Goal: Communication & Community: Answer question/provide support

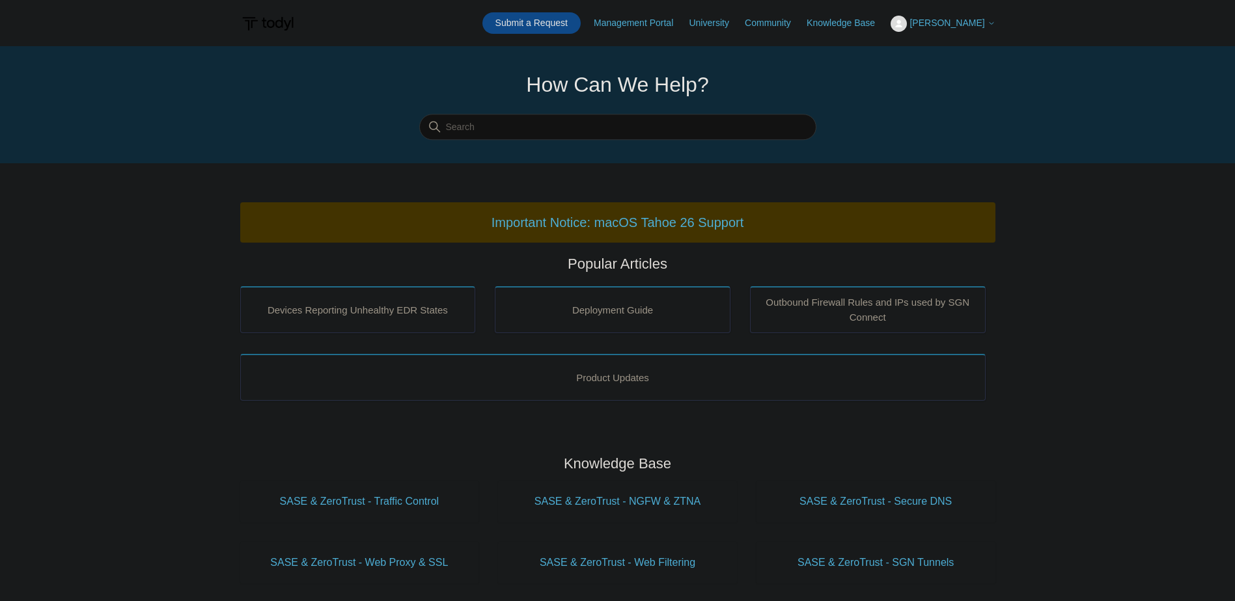
click at [551, 16] on link "Submit a Request" at bounding box center [531, 22] width 98 height 21
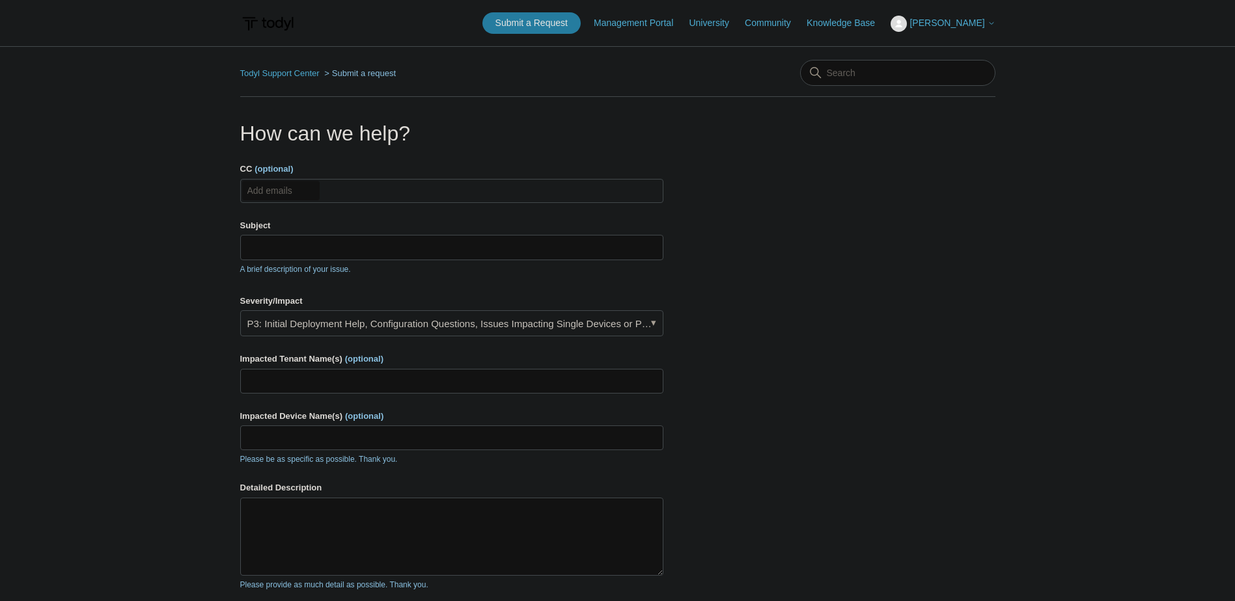
click at [307, 234] on div "Subject A brief description of your issue." at bounding box center [451, 247] width 423 height 56
click at [307, 240] on input "Subject" at bounding box center [451, 247] width 423 height 25
click at [256, 243] on input "Subject" at bounding box center [451, 247] width 423 height 25
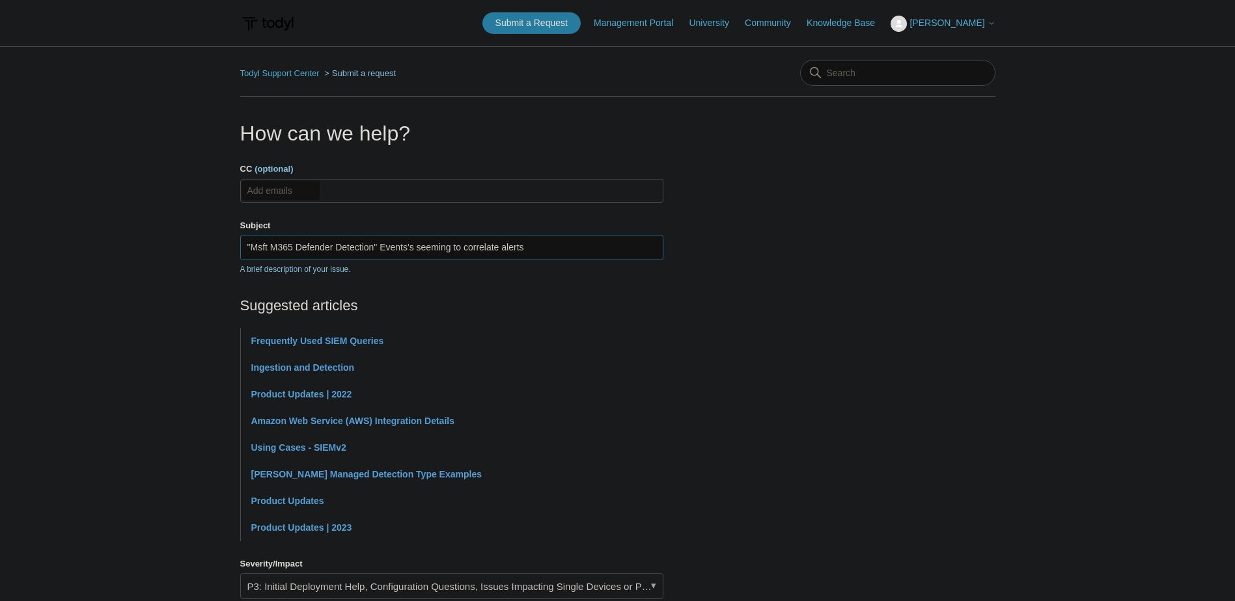
click at [417, 248] on input ""Msft M365 Defender Detection" Events's seeming to correlate alerts" at bounding box center [451, 247] width 423 height 25
click at [422, 251] on input ""Msft M365 Defender Detection" Events's seeming to correlate alerts" at bounding box center [451, 247] width 423 height 25
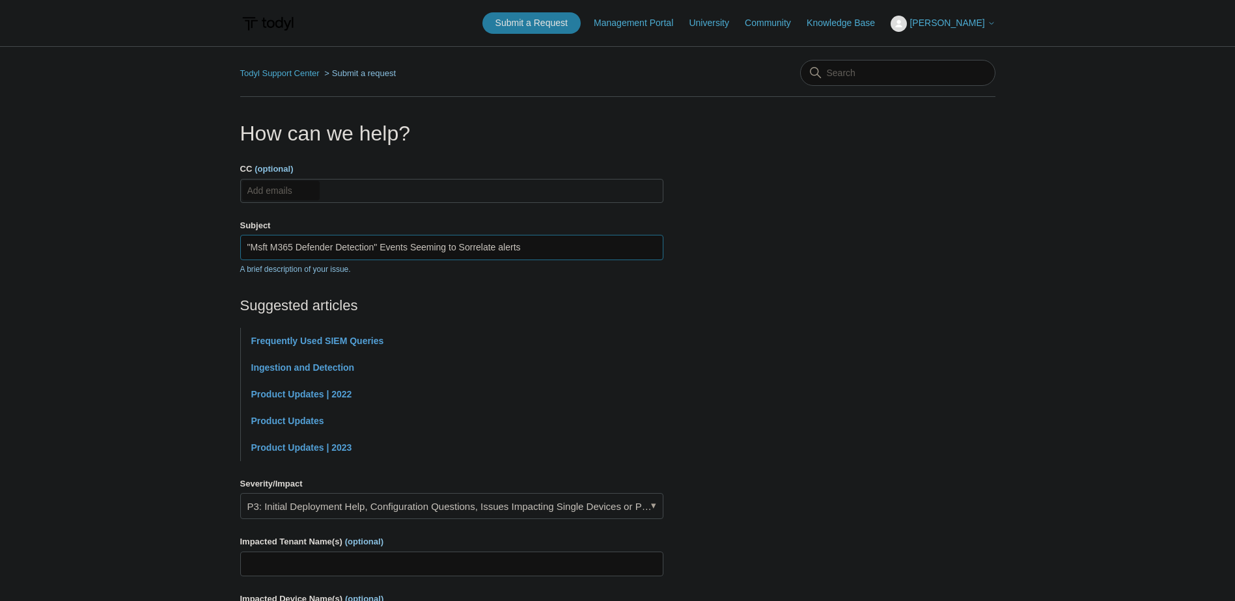
click at [532, 244] on input ""Msft M365 Defender Detection" Events Seeming to Sorrelate alerts" at bounding box center [451, 247] width 423 height 25
click at [463, 250] on input ""Msft M365 Defender Detection" Events Seeming to Sorrelate alerts" at bounding box center [451, 247] width 423 height 25
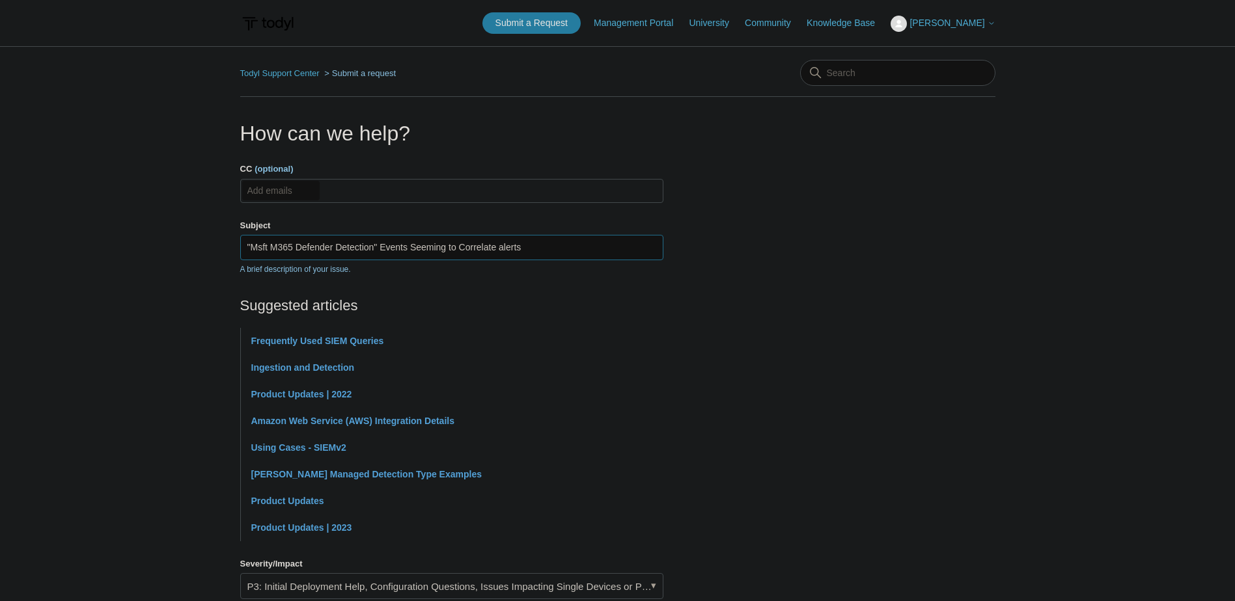
click at [501, 247] on input ""Msft M365 Defender Detection" Events Seeming to Correlate alerts" at bounding box center [451, 247] width 423 height 25
drag, startPoint x: 533, startPoint y: 247, endPoint x: 499, endPoint y: 249, distance: 33.9
click at [499, 249] on input ""Msft M365 Defender Detection" Events Seeming to Correlate alerts" at bounding box center [451, 247] width 423 height 25
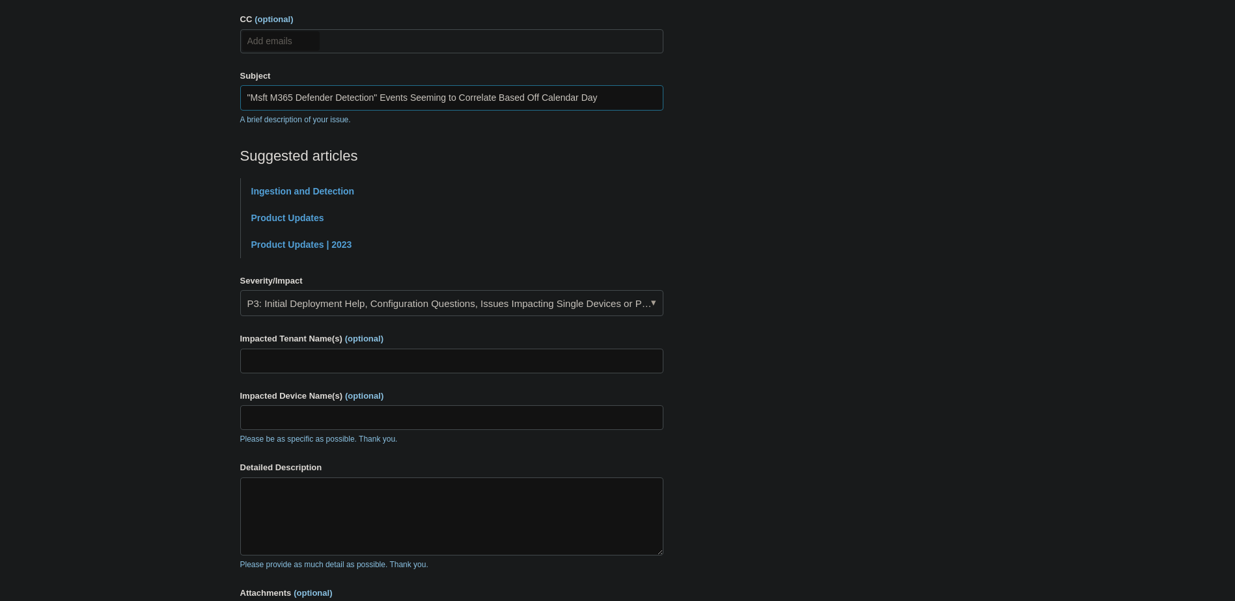
scroll to position [195, 0]
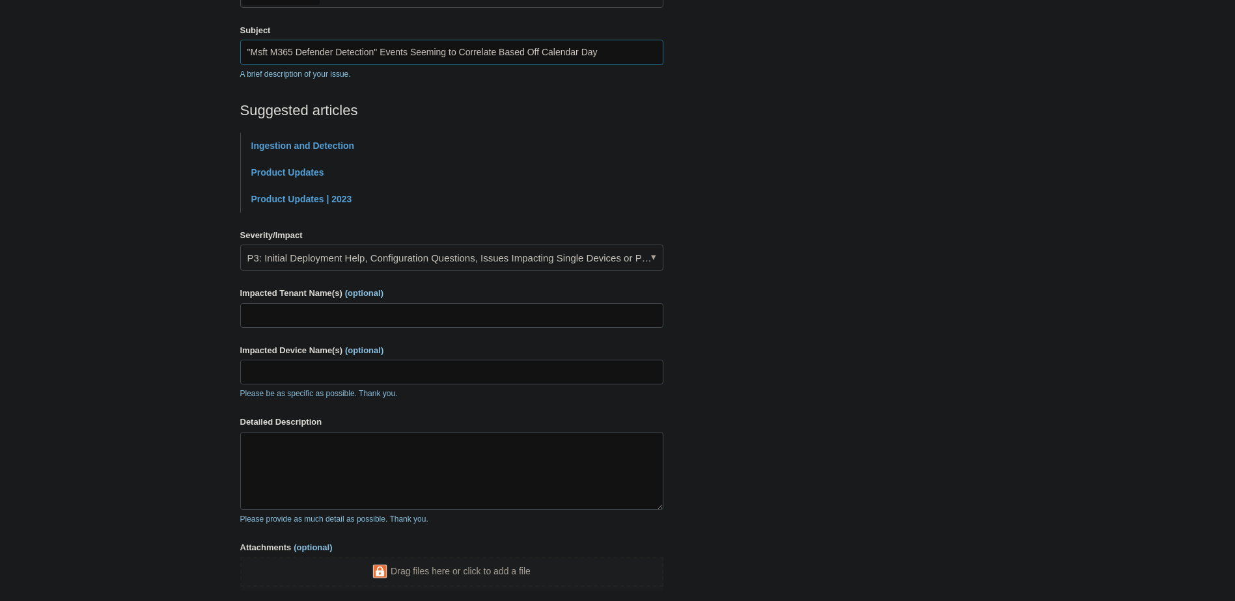
type input ""Msft M365 Defender Detection" Events Seeming to Correlate Based Off Calendar D…"
click at [326, 257] on link "P3: Initial Deployment Help, Configuration Questions, Issues Impacting Single D…" at bounding box center [451, 258] width 423 height 26
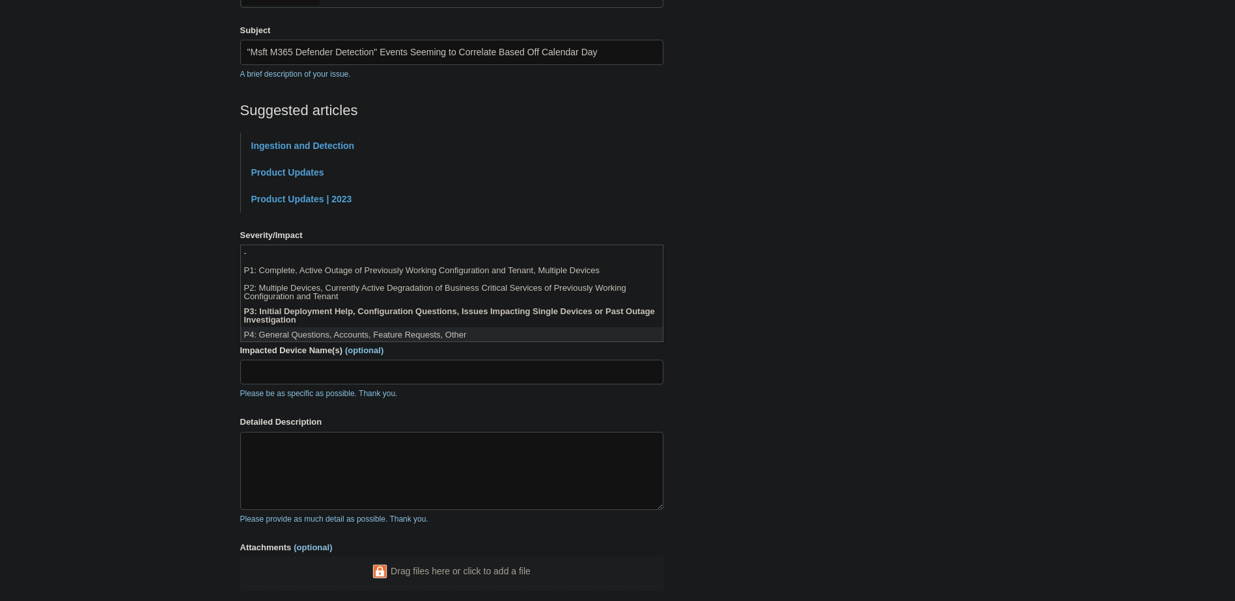
scroll to position [3, 0]
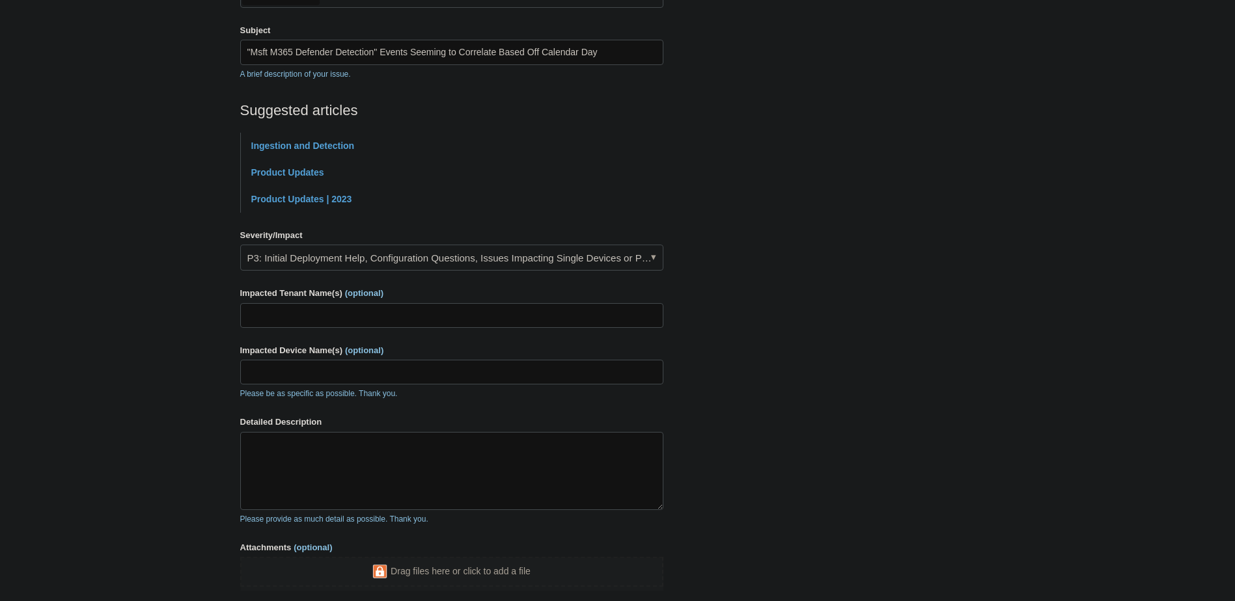
click at [154, 307] on main "Todyl Support Center Submit a request How can we help? CC (optional) Add emails…" at bounding box center [617, 251] width 1235 height 801
click at [311, 316] on input "Impacted Tenant Name(s) (optional)" at bounding box center [451, 315] width 423 height 25
type input "GroundGame Health"
click at [280, 374] on input "Impacted Device Name(s) (optional)" at bounding box center [451, 372] width 423 height 25
click at [217, 437] on main "Todyl Support Center Submit a request How can we help? CC (optional) Add emails…" at bounding box center [617, 251] width 1235 height 801
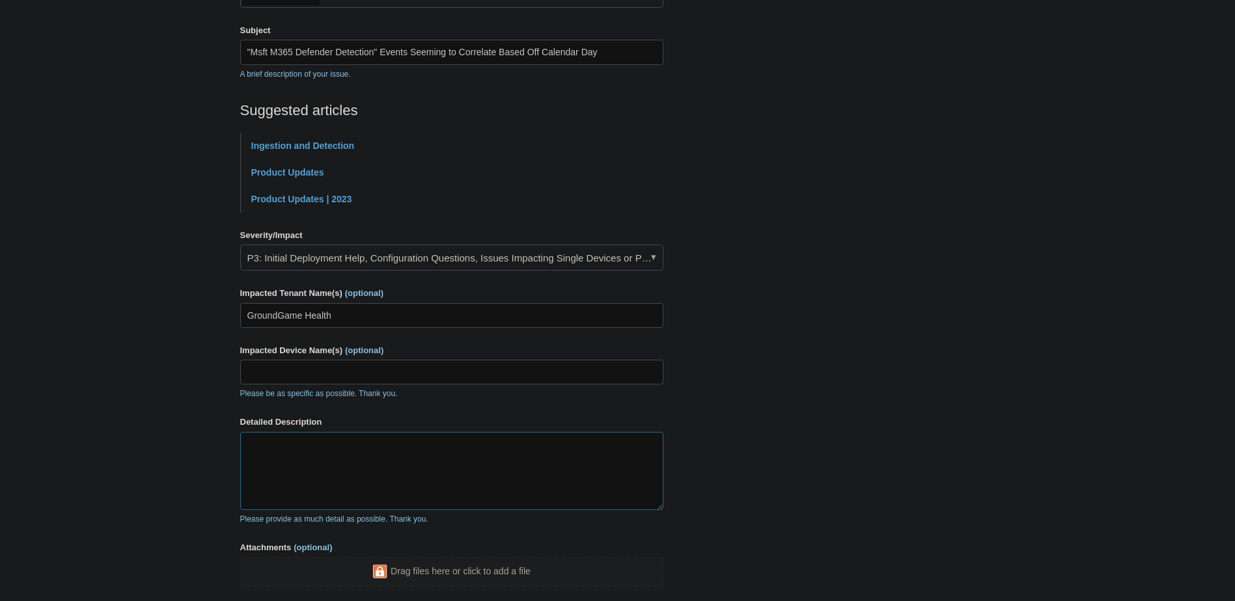
click at [333, 471] on textarea "Detailed Description" at bounding box center [451, 471] width 423 height 78
click at [343, 448] on textarea "Detailed Description" at bounding box center [451, 471] width 423 height 78
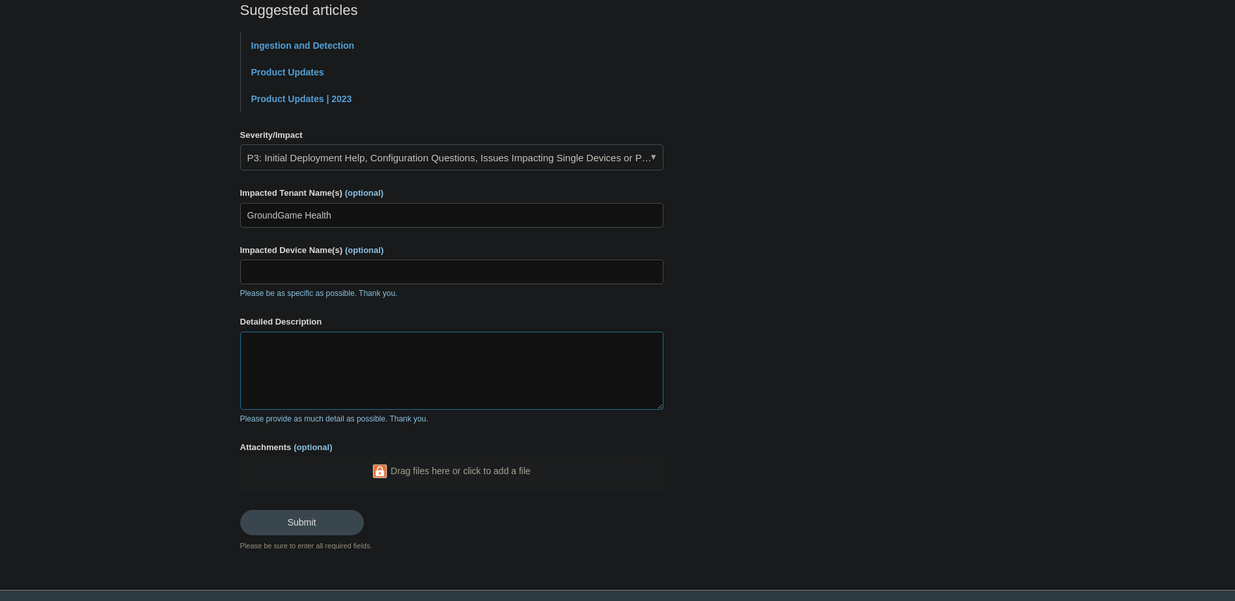
scroll to position [325, 0]
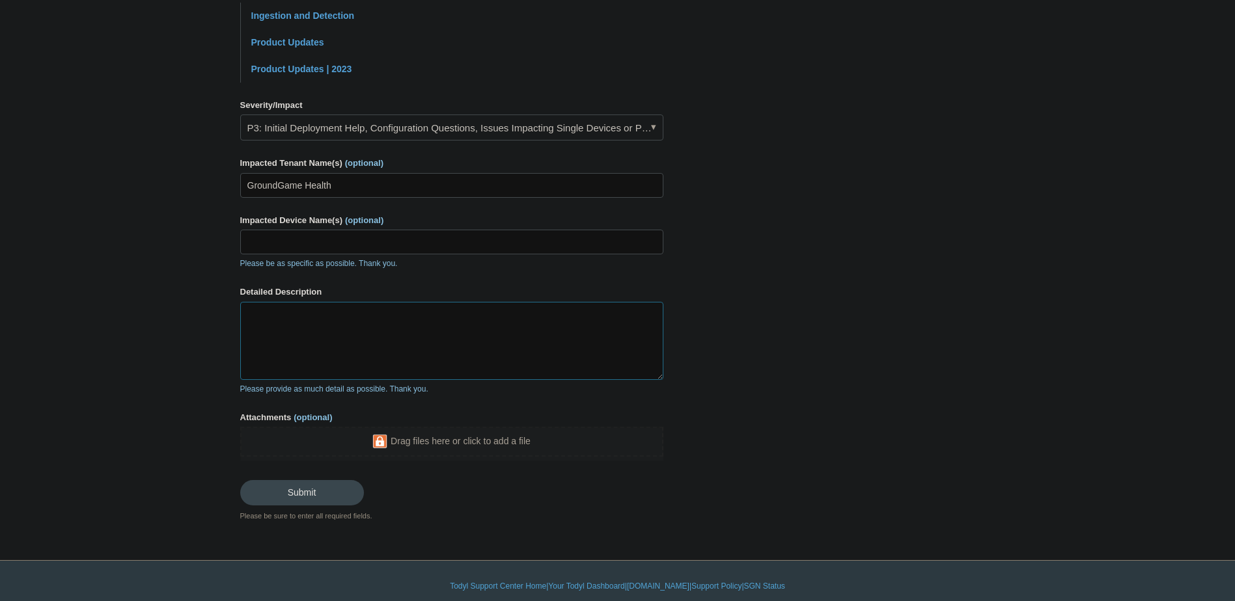
click at [351, 344] on textarea "Detailed Description" at bounding box center [451, 341] width 423 height 78
click at [342, 339] on textarea "Detailed Description" at bounding box center [451, 341] width 423 height 78
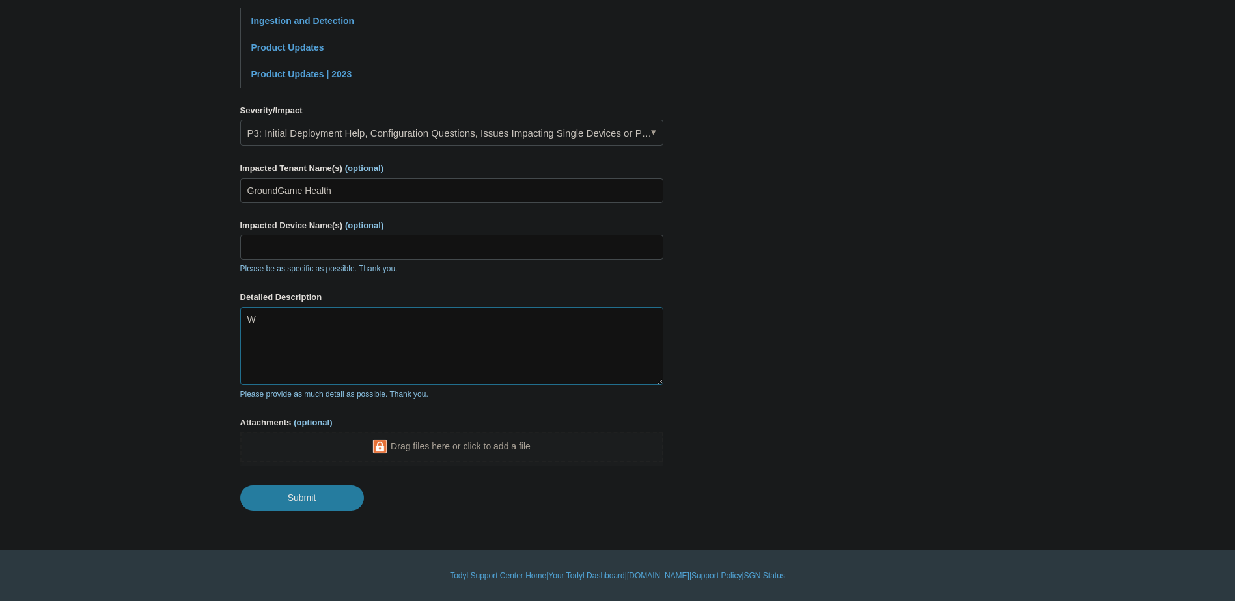
scroll to position [320, 0]
click at [560, 337] on textarea "We've noticed over a long period of time that when a case comes in" at bounding box center [451, 346] width 423 height 78
drag, startPoint x: 343, startPoint y: 320, endPoint x: 425, endPoint y: 320, distance: 82.0
click at [424, 320] on textarea "We've noticed over a long period of time that when a case comes in" at bounding box center [451, 346] width 423 height 78
click at [570, 321] on textarea "We've noticed over a long period of time that when a case comes in" at bounding box center [451, 346] width 423 height 78
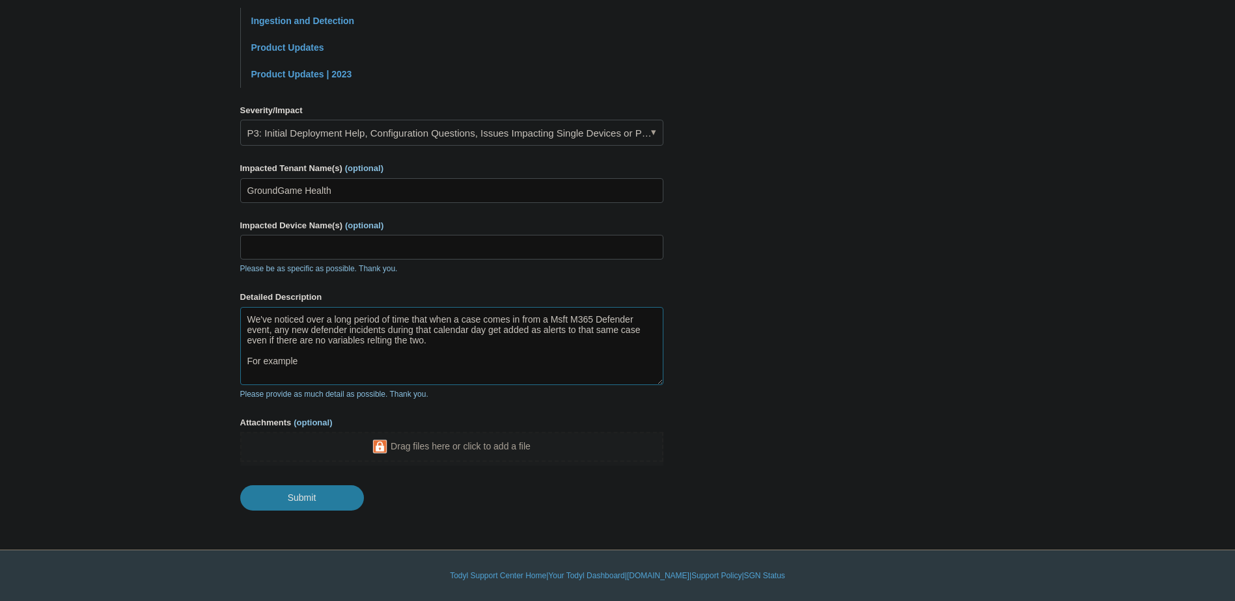
type textarea "We've noticed over a long period of time that when a case comes in from a Msft …"
click at [471, 340] on textarea "We've noticed over a long period of time that when a case comes in from a Msft …" at bounding box center [451, 346] width 423 height 78
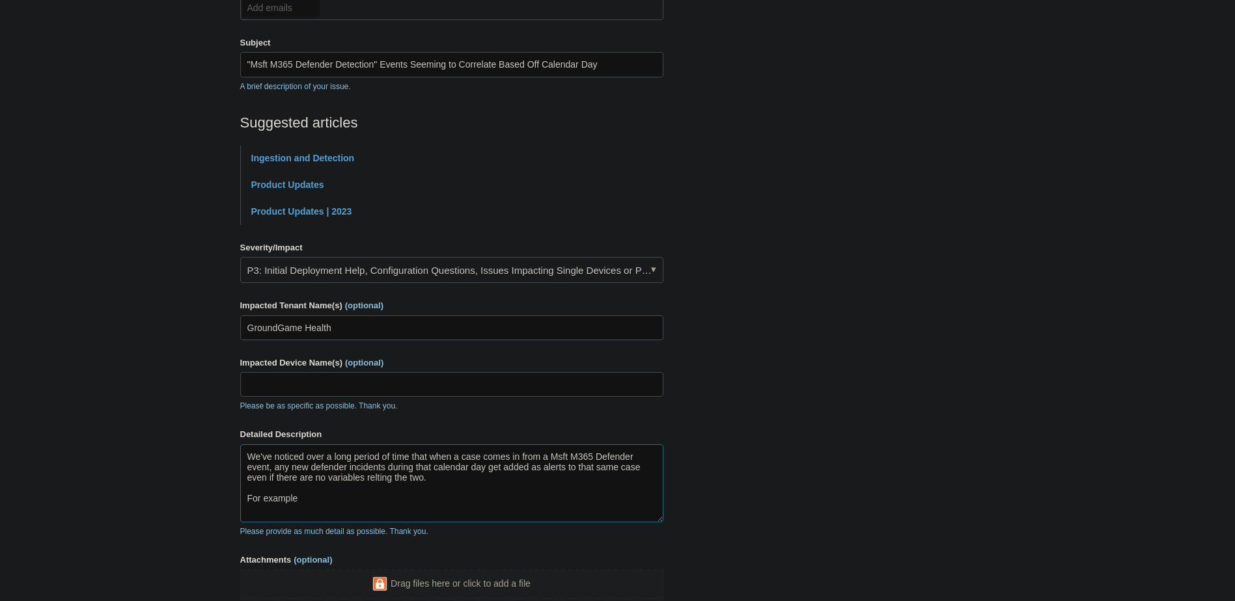
scroll to position [0, 0]
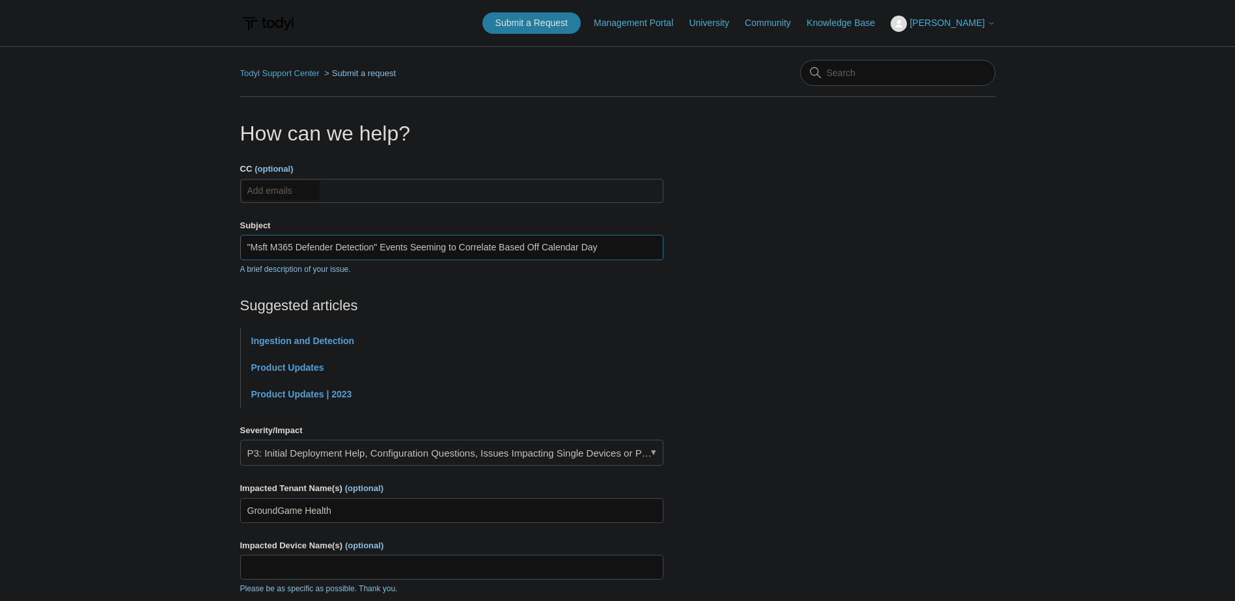
click at [607, 249] on input ""Msft M365 Defender Detection" Events Seeming to Correlate Based Off Calendar D…" at bounding box center [451, 247] width 423 height 25
drag, startPoint x: 626, startPoint y: 249, endPoint x: 586, endPoint y: 251, distance: 39.1
click at [586, 251] on input ""Msft M365 Defender Detection" Events Seeming to Correlate Based Off Calendar D…" at bounding box center [451, 247] width 423 height 25
click at [570, 249] on input ""Msft M365 Defender Detection" Events Seeming to Correlate Based Off Calendar D…" at bounding box center [451, 247] width 423 height 25
drag, startPoint x: 581, startPoint y: 251, endPoint x: 545, endPoint y: 251, distance: 35.8
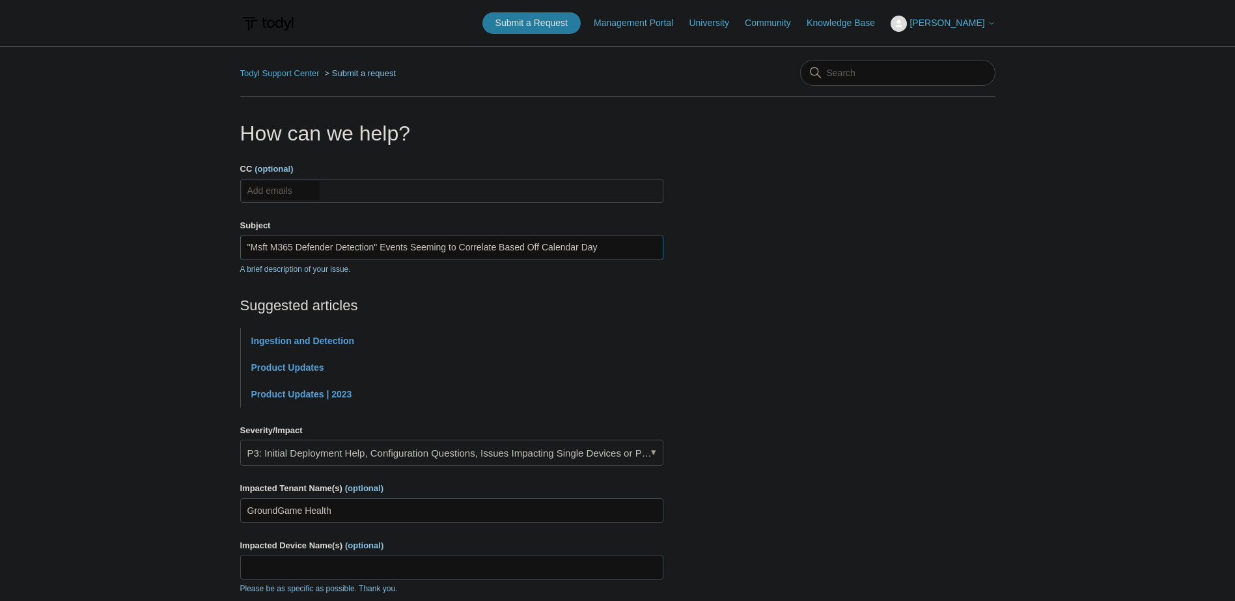
click at [545, 251] on input ""Msft M365 Defender Detection" Events Seeming to Correlate Based Off Calendar D…" at bounding box center [451, 247] width 423 height 25
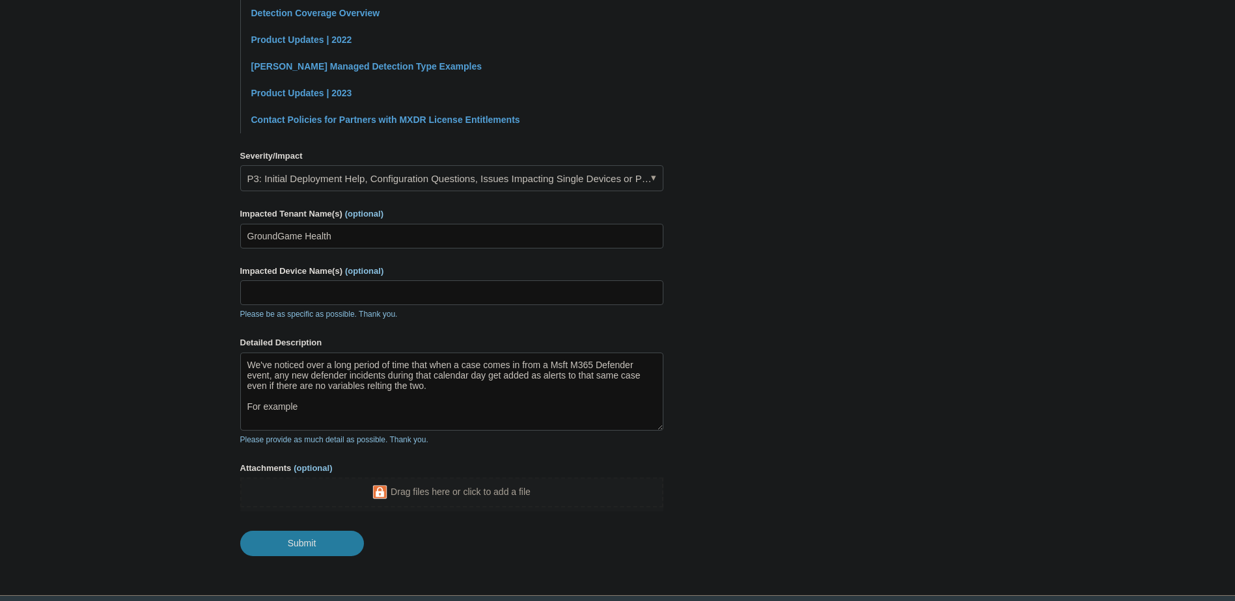
scroll to position [454, 0]
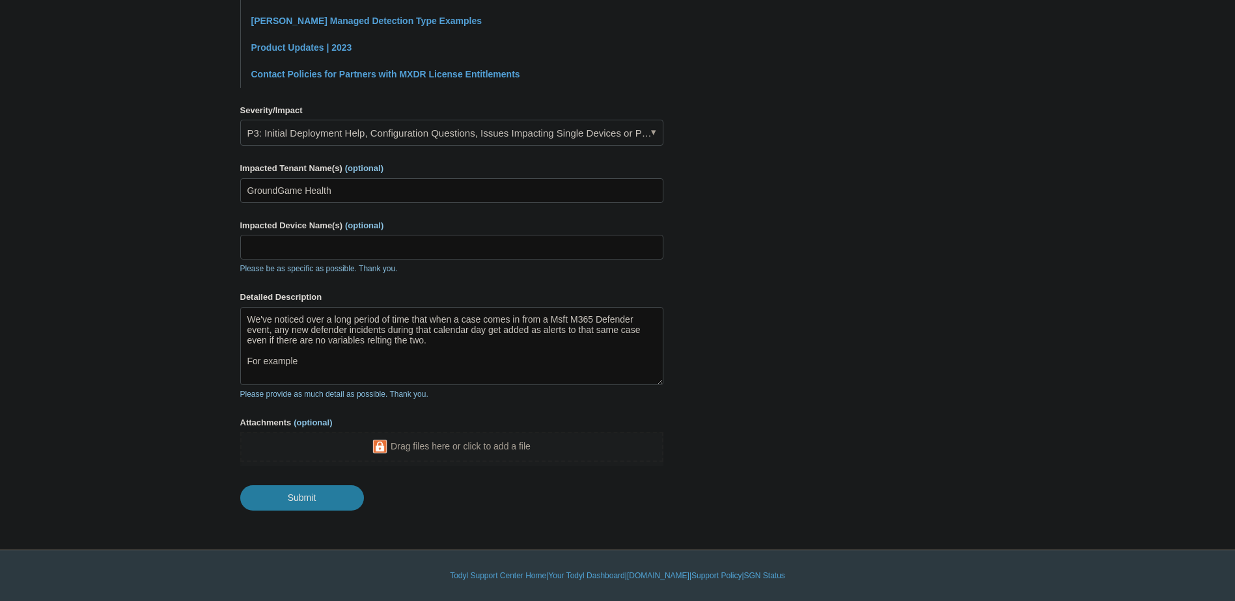
type input ""Msft M365 Defender Detection" Events Seeming to Correlate Based Off Day"
click at [474, 359] on textarea "We've noticed over a long period of time that when a case comes in from a Msft …" at bounding box center [451, 346] width 423 height 78
drag, startPoint x: 434, startPoint y: 329, endPoint x: 469, endPoint y: 334, distance: 34.8
click at [469, 334] on textarea "We've noticed over a long period of time that when a case comes in from a Msft …" at bounding box center [451, 346] width 423 height 78
drag, startPoint x: 469, startPoint y: 327, endPoint x: 597, endPoint y: 330, distance: 128.3
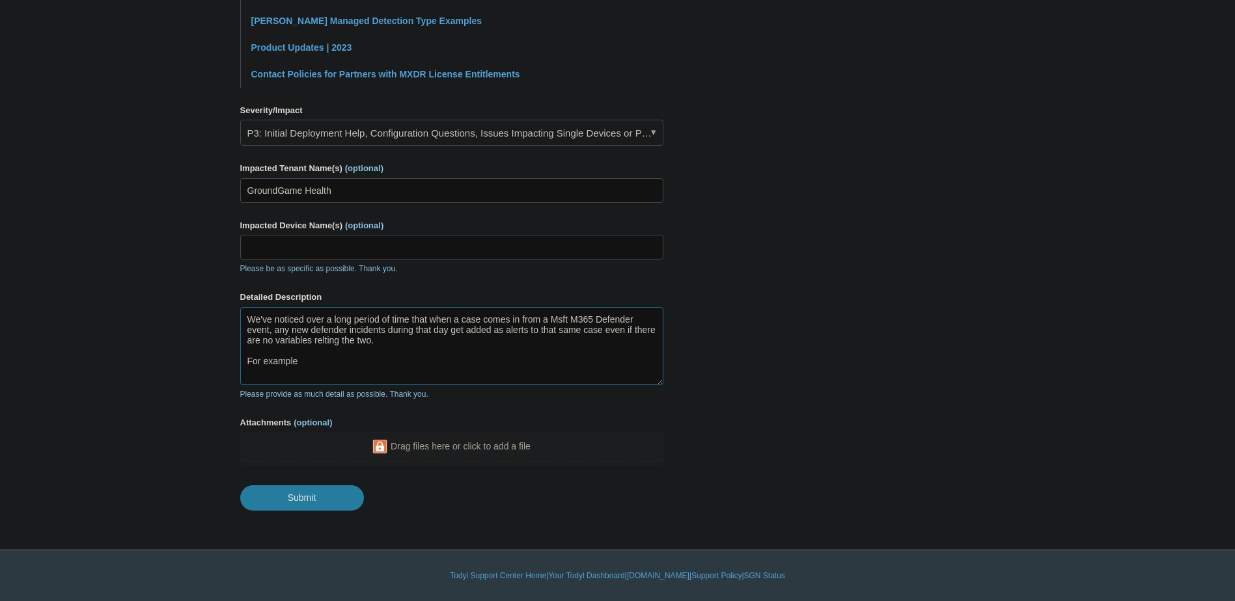
click at [597, 330] on textarea "We've noticed over a long period of time that when a case comes in from a Msft …" at bounding box center [451, 346] width 423 height 78
click at [406, 329] on textarea "We've noticed over a long period of time that when a case comes in from a Msft …" at bounding box center [451, 346] width 423 height 78
click at [406, 338] on textarea "We've noticed over a long period of time that when a case comes in from a Msft …" at bounding box center [451, 346] width 423 height 78
drag, startPoint x: 388, startPoint y: 340, endPoint x: 367, endPoint y: 352, distance: 24.2
click at [349, 345] on textarea "We've noticed over a long period of time that when a case comes in from a Msft …" at bounding box center [451, 346] width 423 height 78
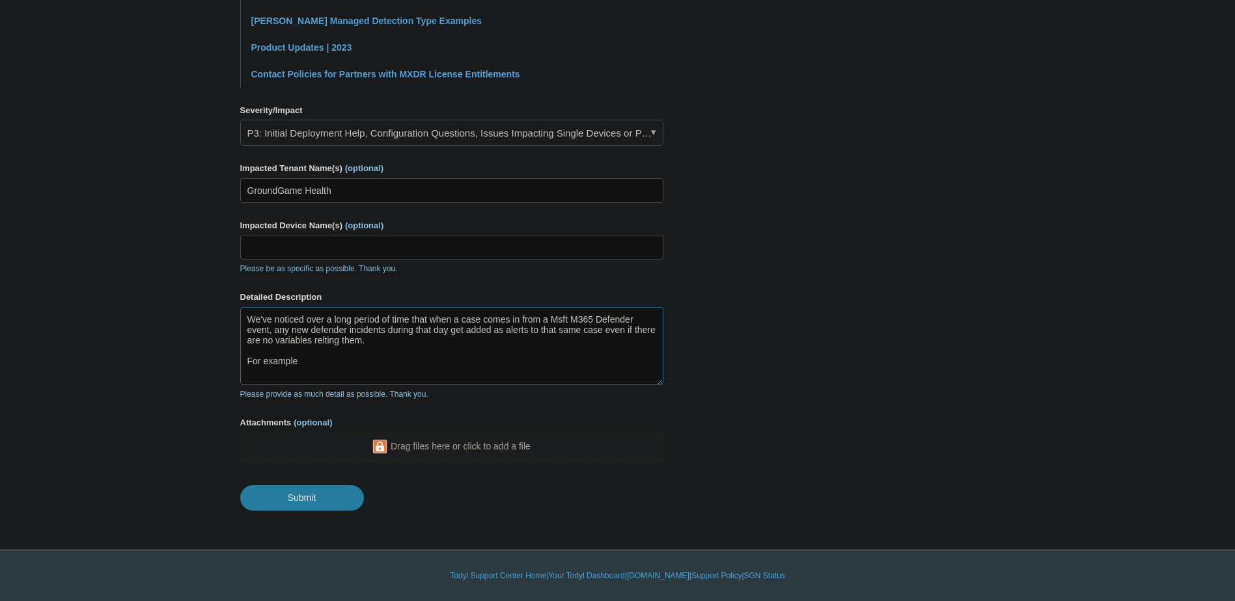
click at [363, 367] on textarea "We've noticed over a long period of time that when a case comes in from a Msft …" at bounding box center [451, 346] width 423 height 78
click at [377, 363] on textarea "We've noticed over a long period of time that when a case comes in from a Msft …" at bounding box center [451, 346] width 423 height 78
paste textarea "0096048680880505"
click at [499, 372] on textarea "We've noticed over a long period of time that when a case comes in from a Msft …" at bounding box center [451, 346] width 423 height 78
click at [512, 366] on textarea "We've noticed over a long period of time that when a case comes in from a Msft …" at bounding box center [451, 346] width 423 height 78
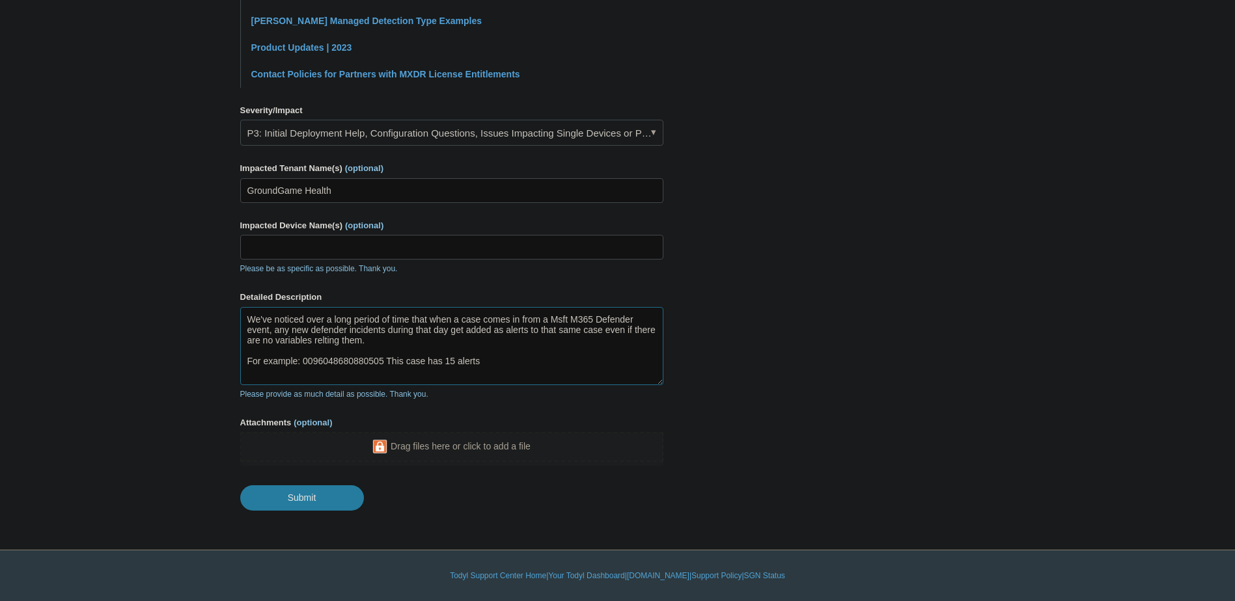
drag, startPoint x: 278, startPoint y: 325, endPoint x: 508, endPoint y: 334, distance: 229.9
click at [508, 334] on textarea "We've noticed over a long period of time that when a case comes in from a Msft …" at bounding box center [451, 346] width 423 height 78
click at [477, 360] on textarea "We've noticed over a long period of time that when a case comes in from a Msft …" at bounding box center [451, 346] width 423 height 78
click at [505, 363] on textarea "We've noticed over a long period of time that when a case comes in from a Msft …" at bounding box center [451, 346] width 423 height 78
click at [615, 370] on textarea "We've noticed over a long period of time that when a case comes in from a Msft …" at bounding box center [451, 346] width 423 height 78
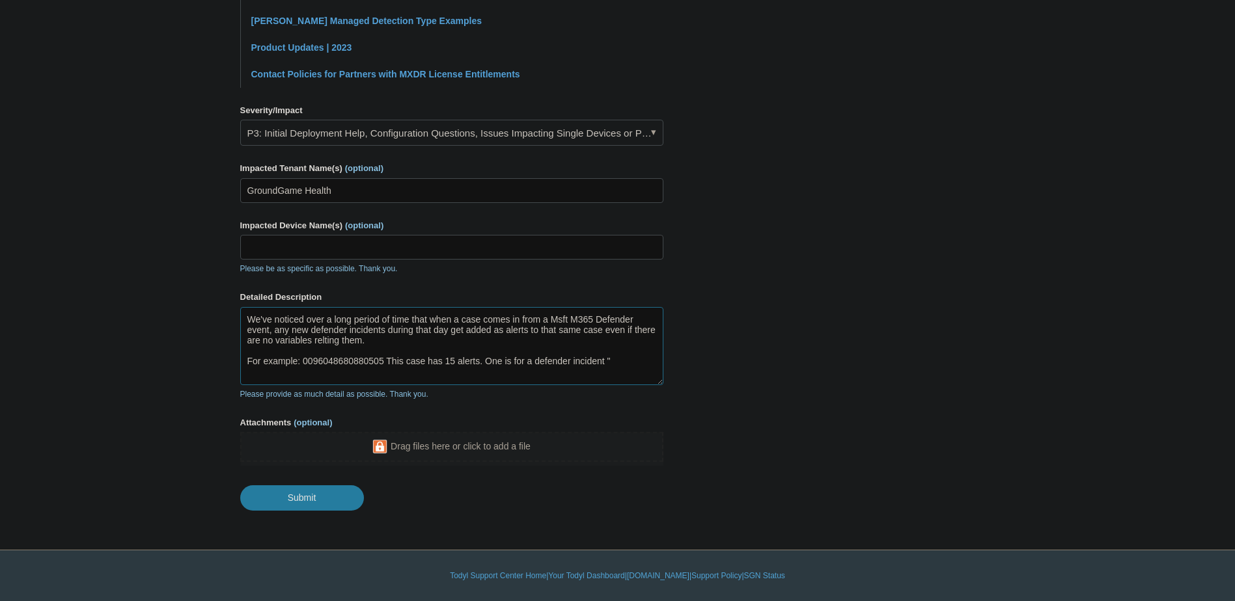
paste textarea "Anonymous IP address involving one user"
click at [458, 373] on textarea "We've noticed over a long period of time that when a case comes in from a Msft …" at bounding box center [451, 346] width 423 height 78
click at [487, 361] on textarea "We've noticed over a long period of time that when a case comes in from a Msft …" at bounding box center [451, 346] width 423 height 78
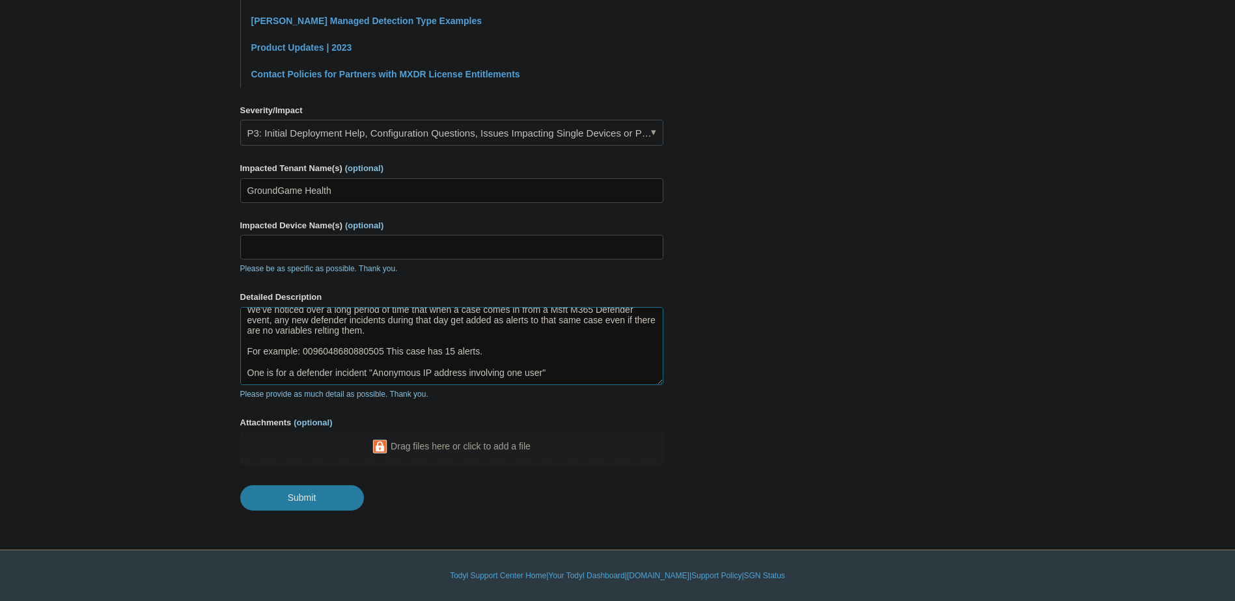
scroll to position [0, 0]
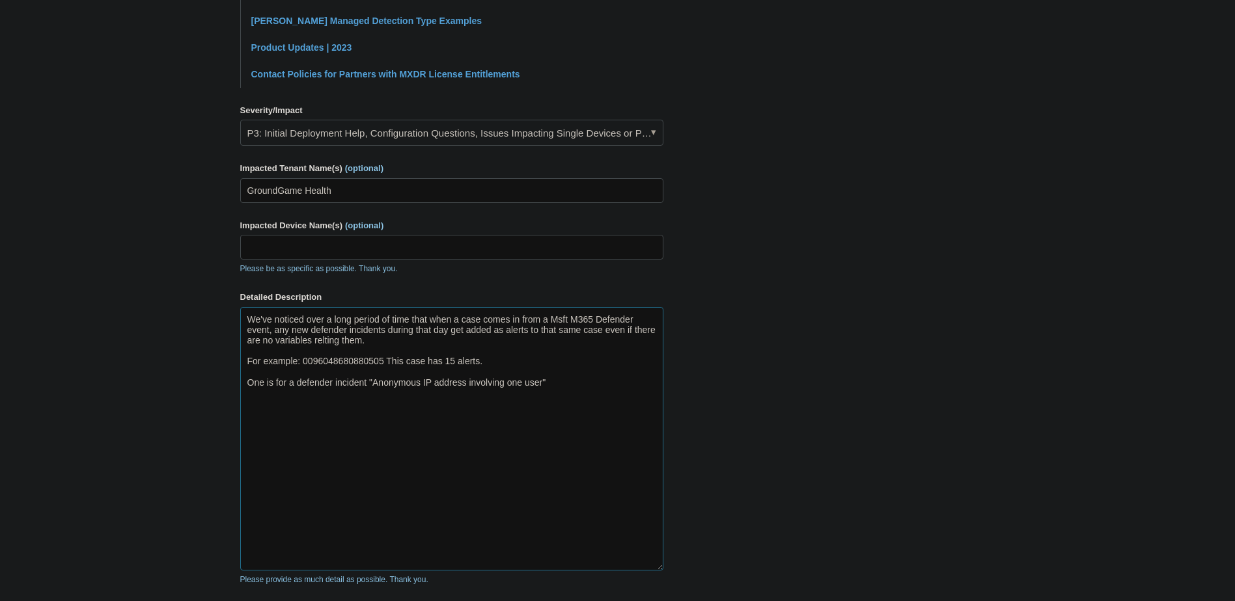
drag, startPoint x: 661, startPoint y: 379, endPoint x: 689, endPoint y: 565, distance: 187.6
click at [689, 565] on section "How can we help? CC (optional) Add emails Subject "Msft M365 Defender Detection…" at bounding box center [617, 180] width 755 height 1032
click at [620, 377] on textarea "We've noticed over a long period of time that when a case comes in from a Msft …" at bounding box center [451, 439] width 423 height 264
click at [615, 392] on textarea "We've noticed over a long period of time that when a case comes in from a Msft …" at bounding box center [451, 439] width 423 height 264
click at [605, 384] on textarea "We've noticed over a long period of time that when a case comes in from a Msft …" at bounding box center [451, 439] width 423 height 264
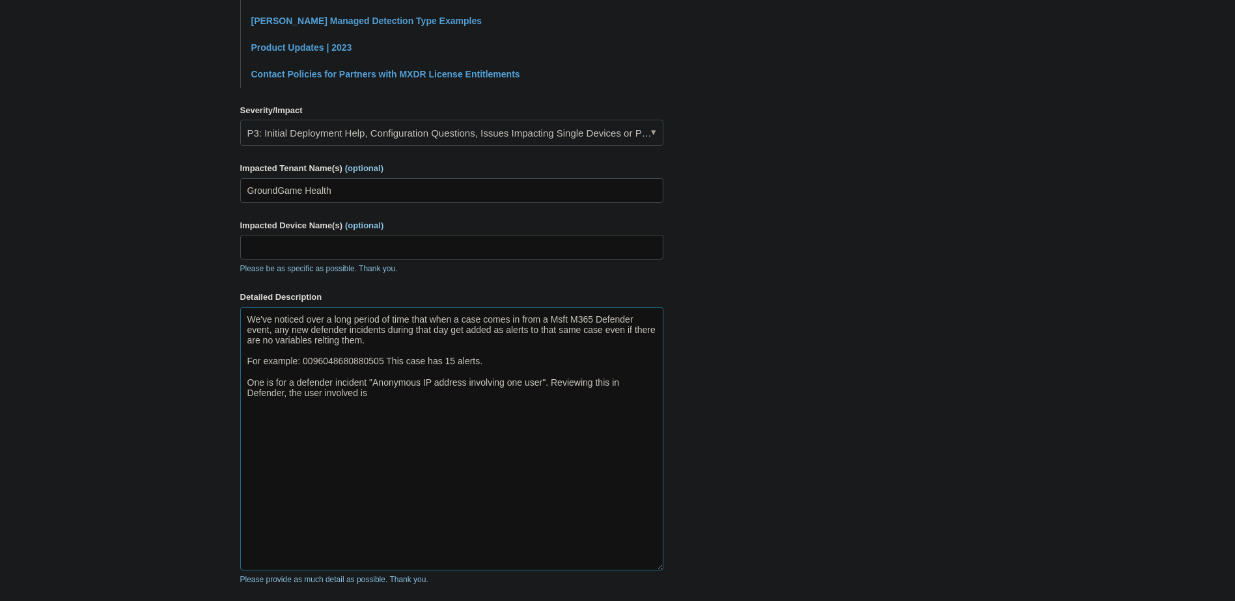
paste textarea "Savita Bethe"
click at [373, 392] on textarea "We've noticed over a long period of time that when a case comes in from a Msft …" at bounding box center [451, 439] width 423 height 264
click at [372, 395] on textarea "We've noticed over a long period of time that when a case comes in from a Msft …" at bounding box center [451, 439] width 423 height 264
click at [473, 396] on textarea "We've noticed over a long period of time that when a case comes in from a Msft …" at bounding box center [451, 439] width 423 height 264
click at [516, 398] on textarea "We've noticed over a long period of time that when a case comes in from a Msft …" at bounding box center [451, 439] width 423 height 264
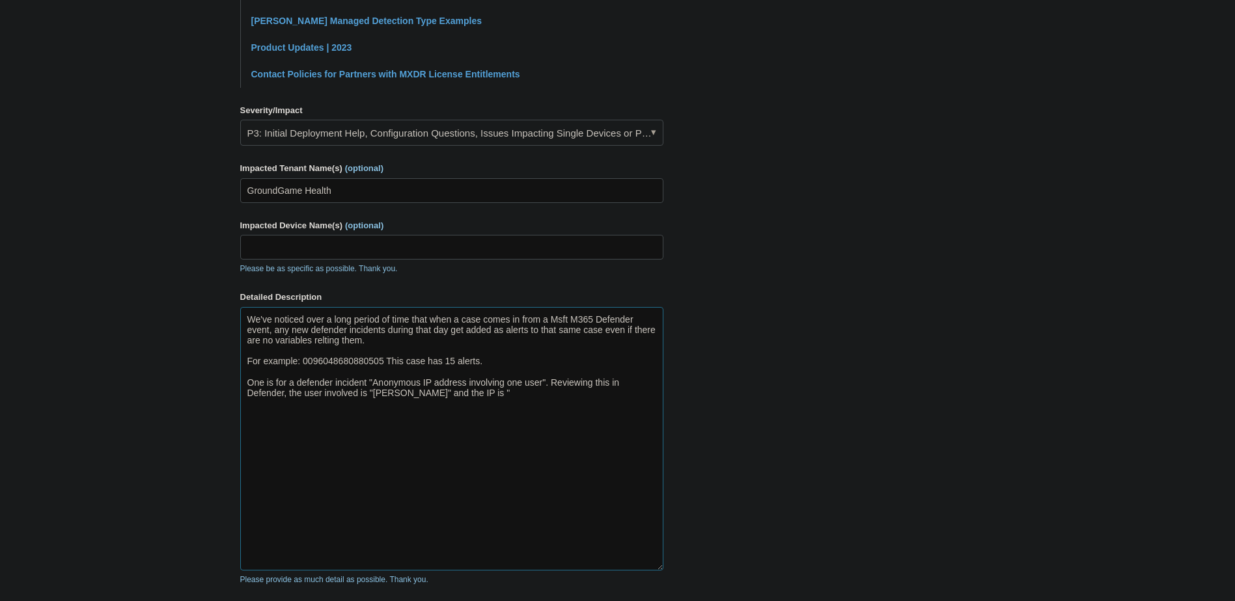
paste textarea "92.119.18.31"
click at [473, 416] on textarea "We've noticed over a long period of time that when a case comes in from a Msft …" at bounding box center [451, 439] width 423 height 264
paste textarea "Email reported by user as malware or phish involving one user"
click at [510, 425] on textarea "We've noticed over a long period of time that when a case comes in from a Msft …" at bounding box center [451, 439] width 423 height 264
paste textarea "Susan Rawlings"
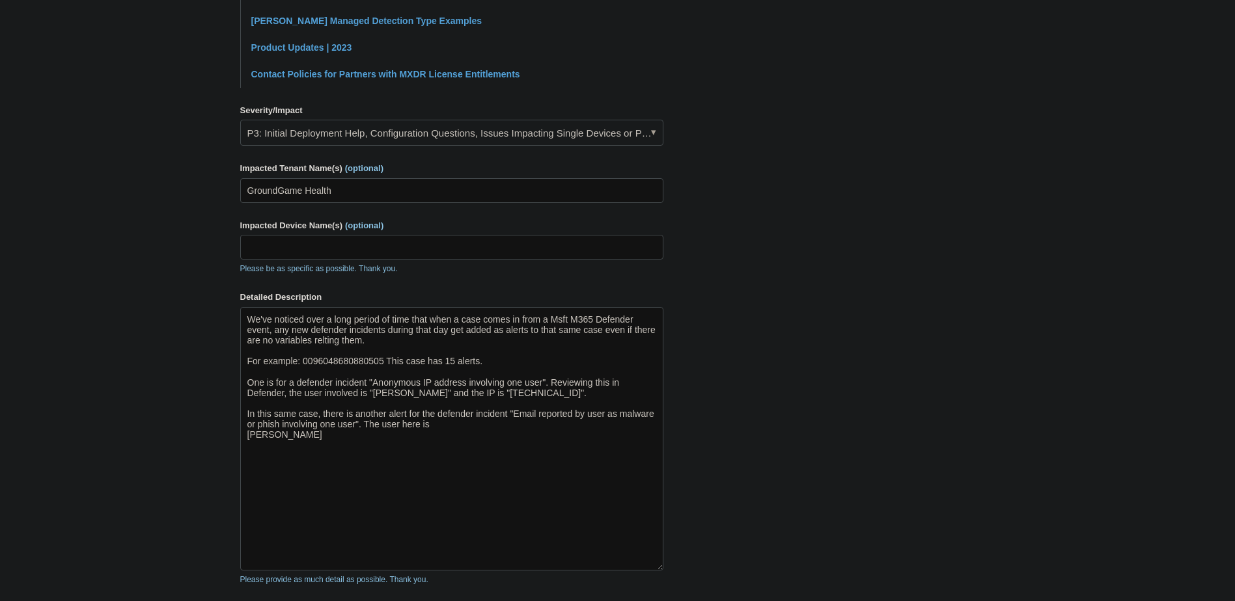
click at [235, 432] on main "Todyl Support Center Submit a request How can we help? CC (optional) Add emails…" at bounding box center [617, 145] width 1235 height 1104
click at [241, 432] on textarea "We've noticed over a long period of time that when a case comes in from a Msft …" at bounding box center [451, 439] width 423 height 264
click at [551, 424] on textarea "We've noticed over a long period of time that when a case comes in from a Msft …" at bounding box center [451, 439] width 423 height 264
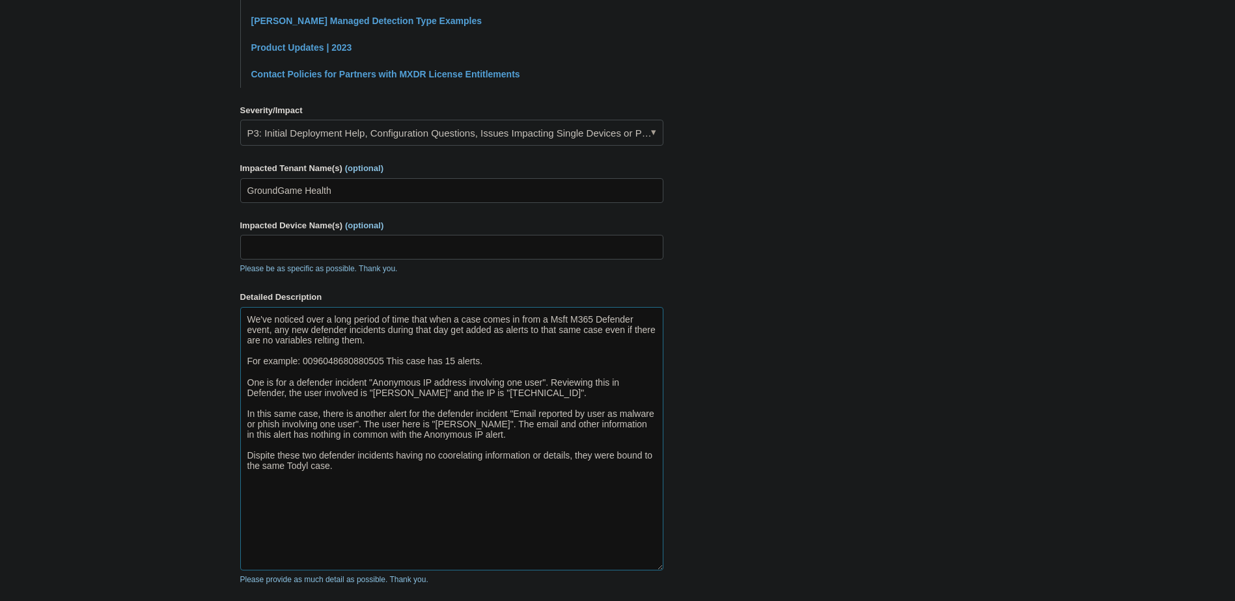
click at [447, 473] on textarea "We've noticed over a long period of time that when a case comes in from a Msft …" at bounding box center [451, 439] width 423 height 264
click at [532, 439] on textarea "We've noticed over a long period of time that when a case comes in from a Msft …" at bounding box center [451, 439] width 423 height 264
click at [464, 450] on textarea "We've noticed over a long period of time that when a case comes in from a Msft …" at bounding box center [451, 439] width 423 height 264
paste textarea "Email messages containing malicious URL removed after delivery​ involving one u…"
click at [460, 456] on textarea "We've noticed over a long period of time that when a case comes in from a Msft …" at bounding box center [451, 439] width 423 height 264
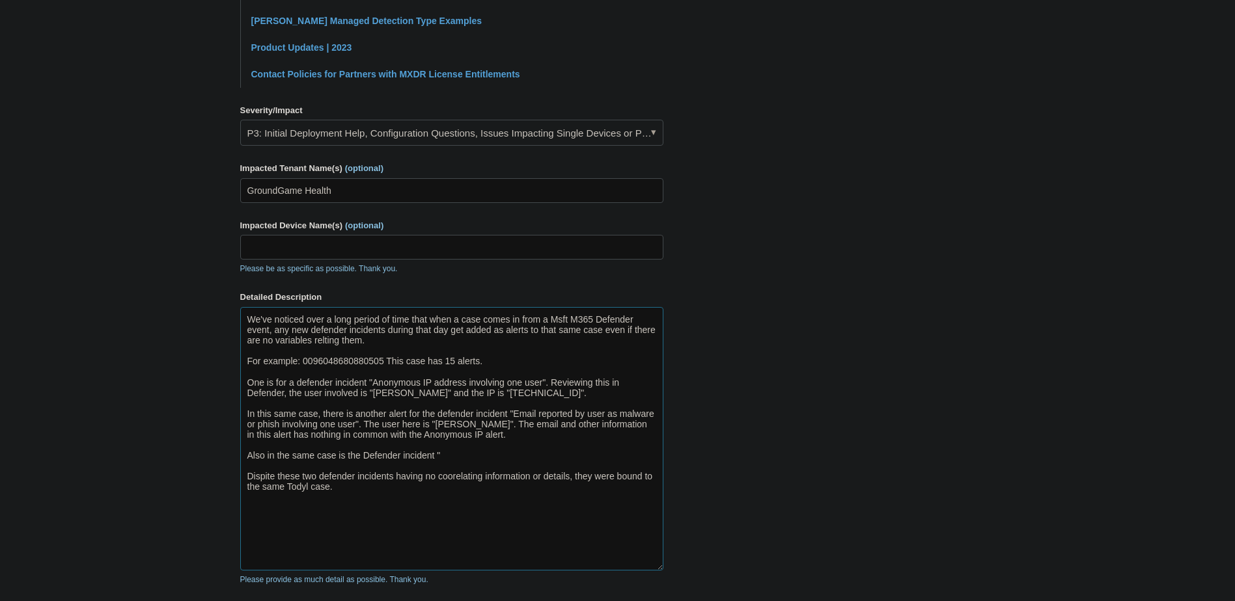
paste textarea "Email messages containing malicious URL removed after delivery​ involving one u…"
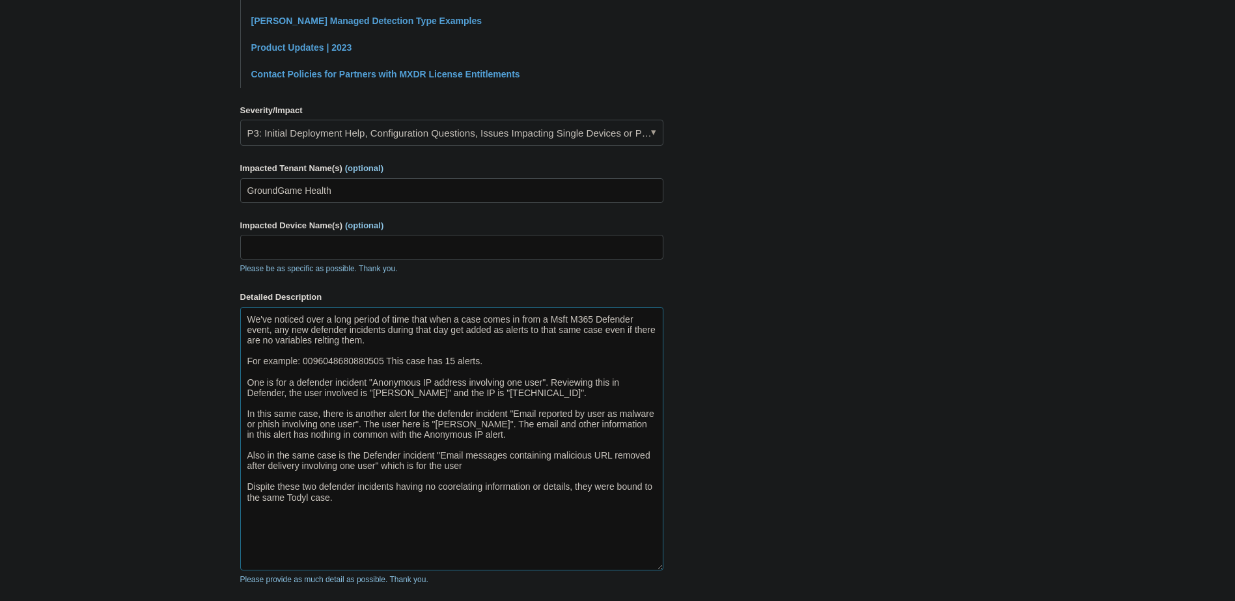
click at [520, 471] on textarea "We've noticed over a long period of time that when a case comes in from a Msft …" at bounding box center [451, 439] width 423 height 264
paste textarea "GGH SOC TEAM"
click at [248, 479] on textarea "We've noticed over a long period of time that when a case comes in from a Msft …" at bounding box center [451, 439] width 423 height 264
click at [562, 473] on textarea "We've noticed over a long period of time that when a case comes in from a Msft …" at bounding box center [451, 439] width 423 height 264
click at [566, 461] on textarea "We've noticed over a long period of time that when a case comes in from a Msft …" at bounding box center [451, 439] width 423 height 264
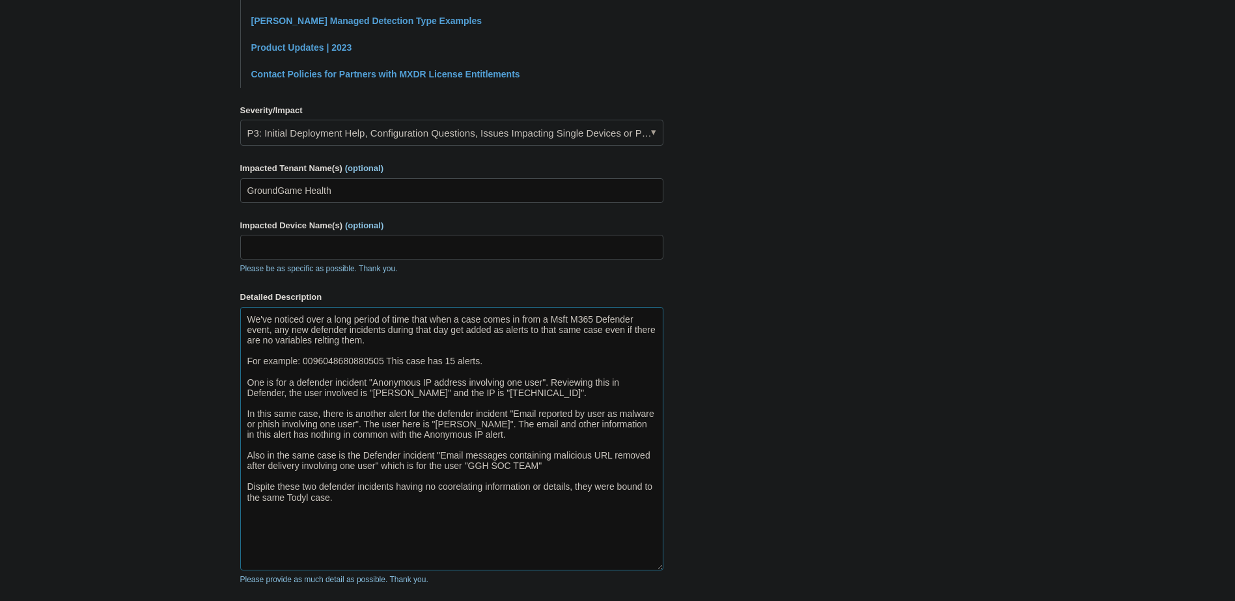
click at [568, 465] on textarea "We've noticed over a long period of time that when a case comes in from a Msft …" at bounding box center [451, 439] width 423 height 264
click at [585, 472] on textarea "We've noticed over a long period of time that when a case comes in from a Msft …" at bounding box center [451, 439] width 423 height 264
click at [574, 468] on textarea "We've noticed over a long period of time that when a case comes in from a Msft …" at bounding box center [451, 439] width 423 height 264
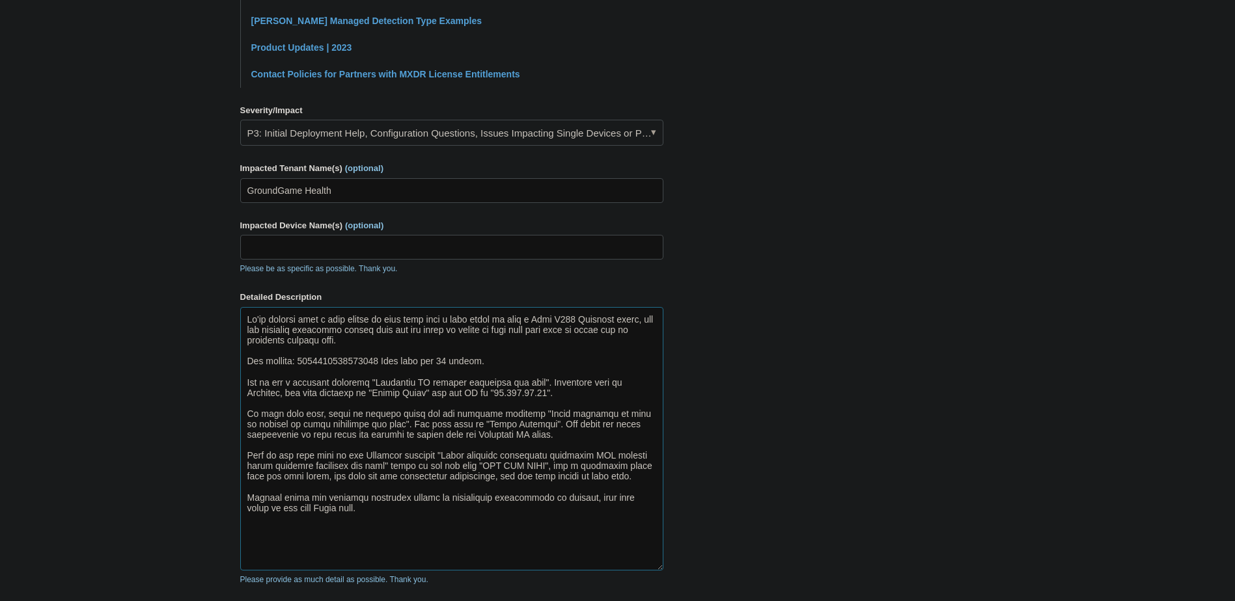
click at [315, 499] on textarea "Detailed Description" at bounding box center [451, 439] width 423 height 264
drag, startPoint x: 359, startPoint y: 501, endPoint x: 448, endPoint y: 504, distance: 88.6
click at [456, 497] on textarea "Detailed Description" at bounding box center [451, 439] width 423 height 264
click at [427, 508] on textarea "Detailed Description" at bounding box center [451, 439] width 423 height 264
click at [437, 518] on textarea "Detailed Description" at bounding box center [451, 439] width 423 height 264
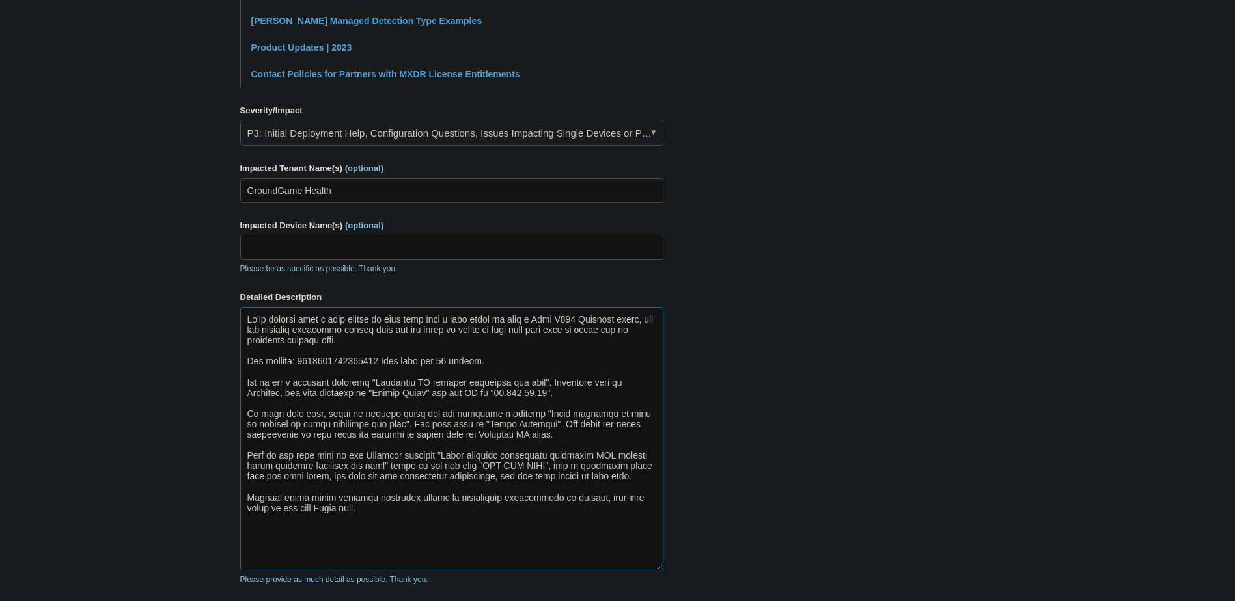
click at [432, 527] on textarea "Detailed Description" at bounding box center [451, 439] width 423 height 264
click at [507, 547] on textarea "Detailed Description" at bounding box center [451, 439] width 423 height 264
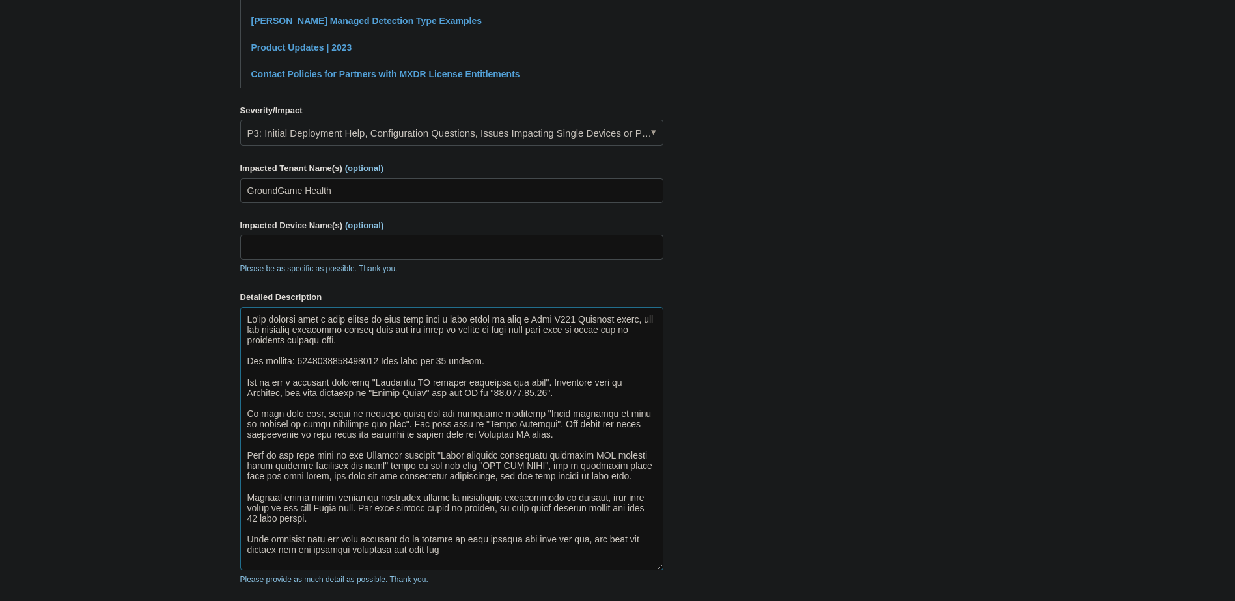
drag, startPoint x: 637, startPoint y: 541, endPoint x: 629, endPoint y: 545, distance: 9.3
click at [629, 545] on textarea "Detailed Description" at bounding box center [451, 439] width 423 height 264
click at [526, 551] on textarea "Detailed Description" at bounding box center [451, 439] width 423 height 264
click at [493, 558] on textarea "Detailed Description" at bounding box center [451, 439] width 423 height 264
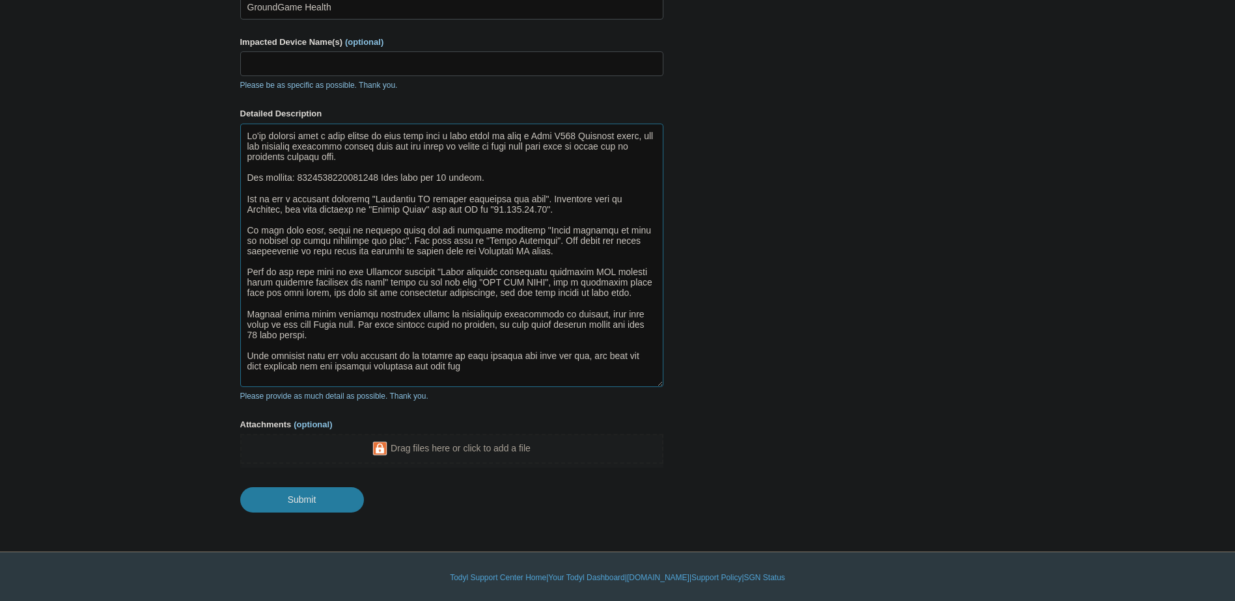
scroll to position [639, 0]
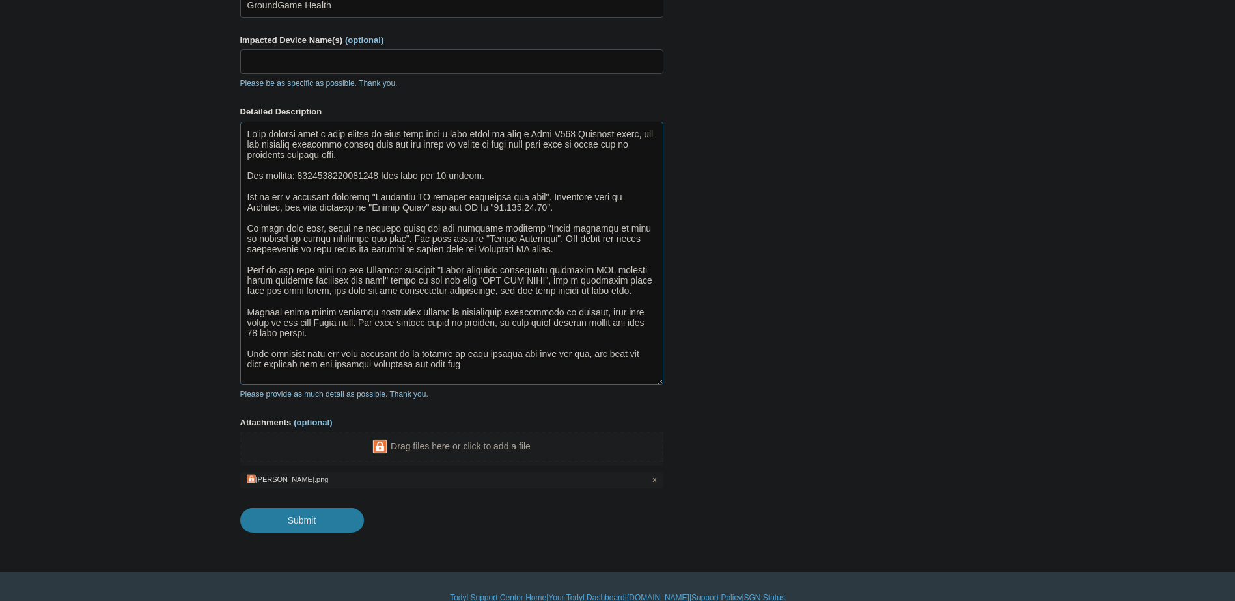
click at [487, 369] on textarea "Detailed Description" at bounding box center [451, 254] width 423 height 264
click at [505, 371] on textarea "Detailed Description" at bounding box center [451, 254] width 423 height 264
paste textarea "0127715264766333"
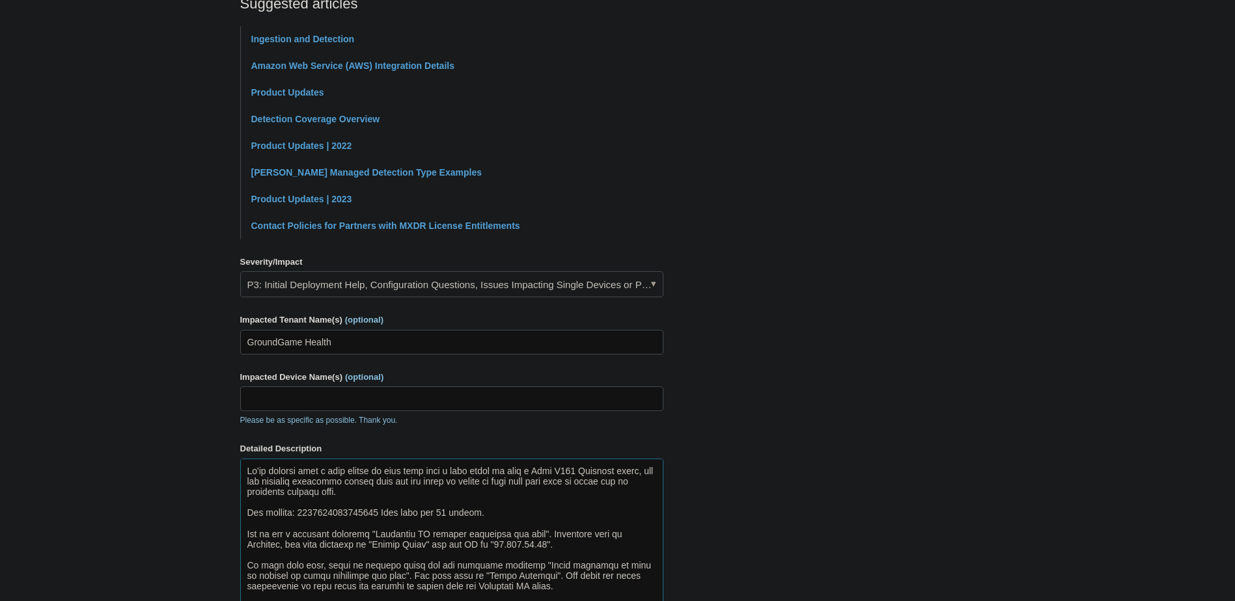
scroll to position [661, 0]
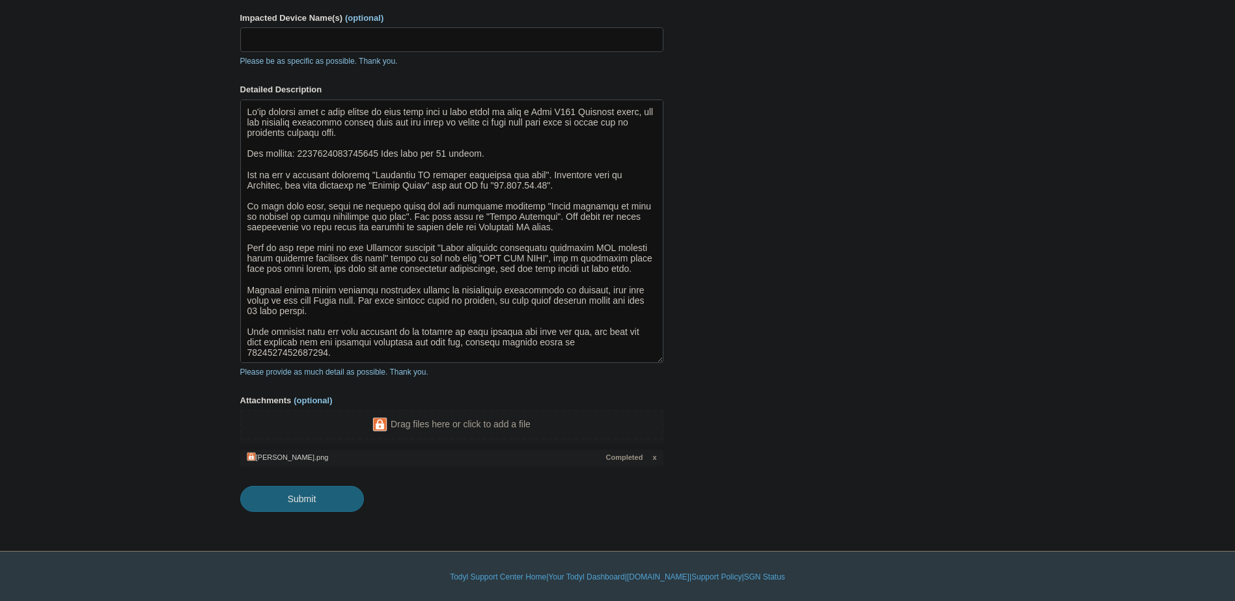
click at [325, 495] on input "Submit" at bounding box center [302, 499] width 124 height 26
type textarea "We've noticed over a long period of time that when a case comes in from a Msft …"
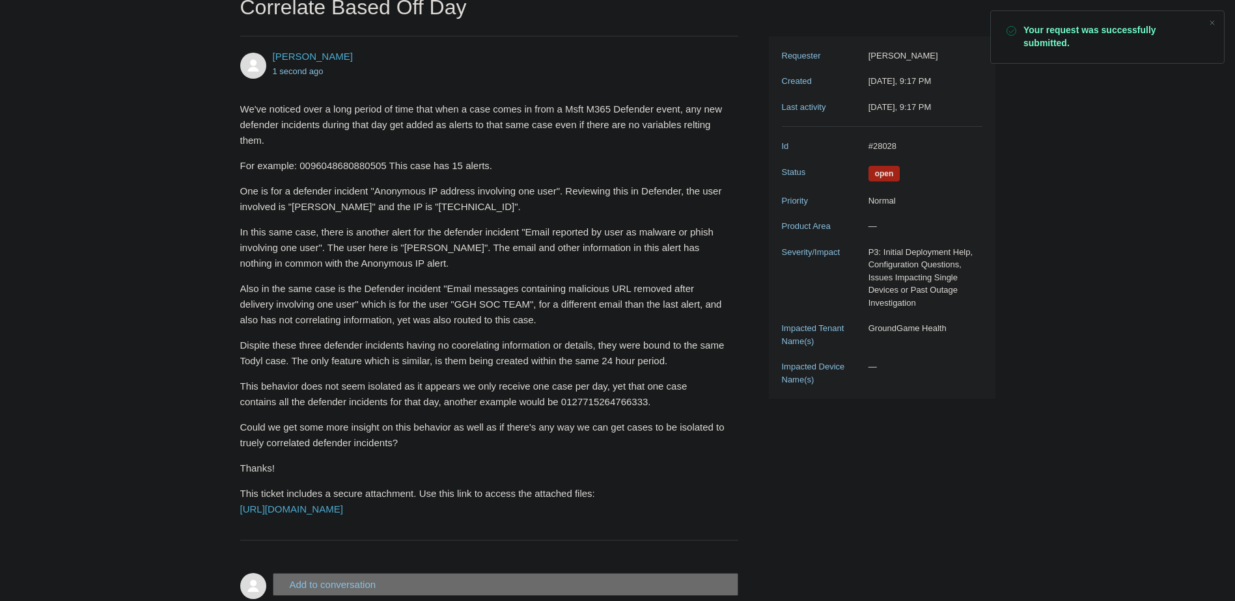
scroll to position [195, 0]
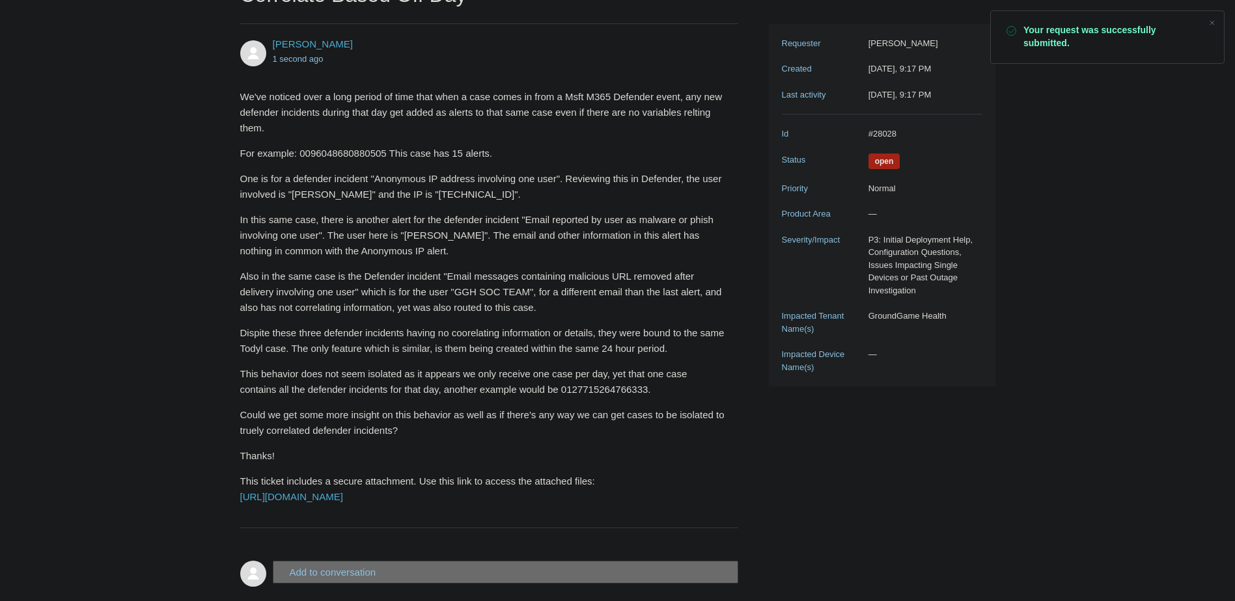
click at [162, 219] on main "Requests Contributions Following Todyl Support Center My activities "Msft M365 …" at bounding box center [617, 220] width 1235 height 739
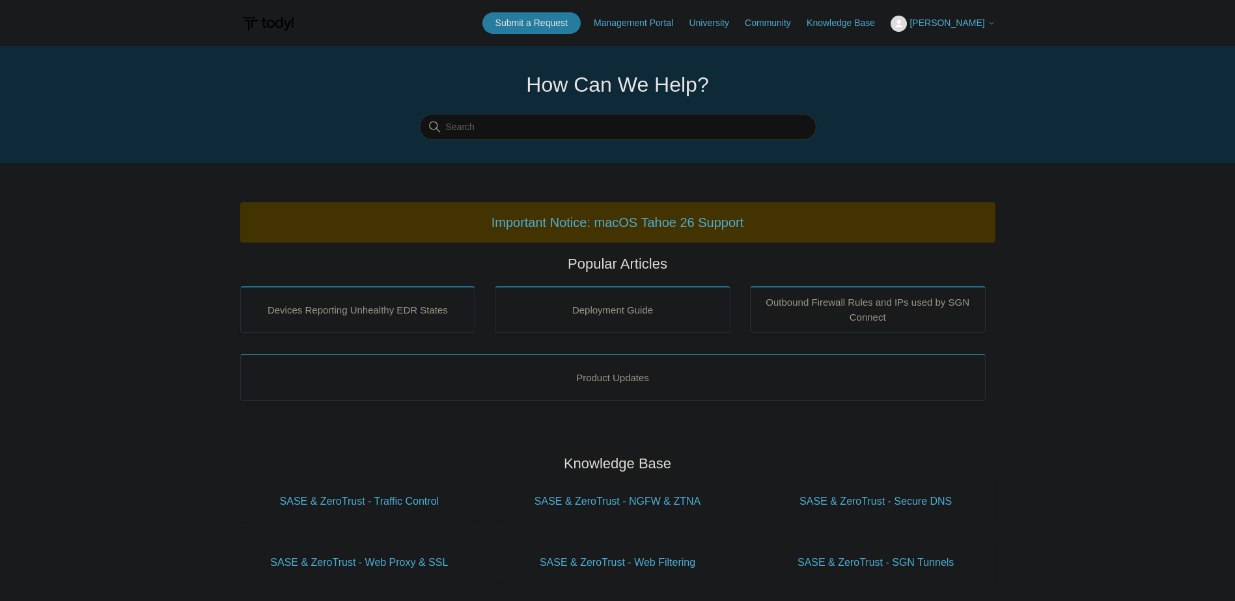
click at [959, 25] on span "[PERSON_NAME]" at bounding box center [946, 23] width 75 height 10
click at [961, 55] on link "My Support Requests" at bounding box center [954, 51] width 127 height 23
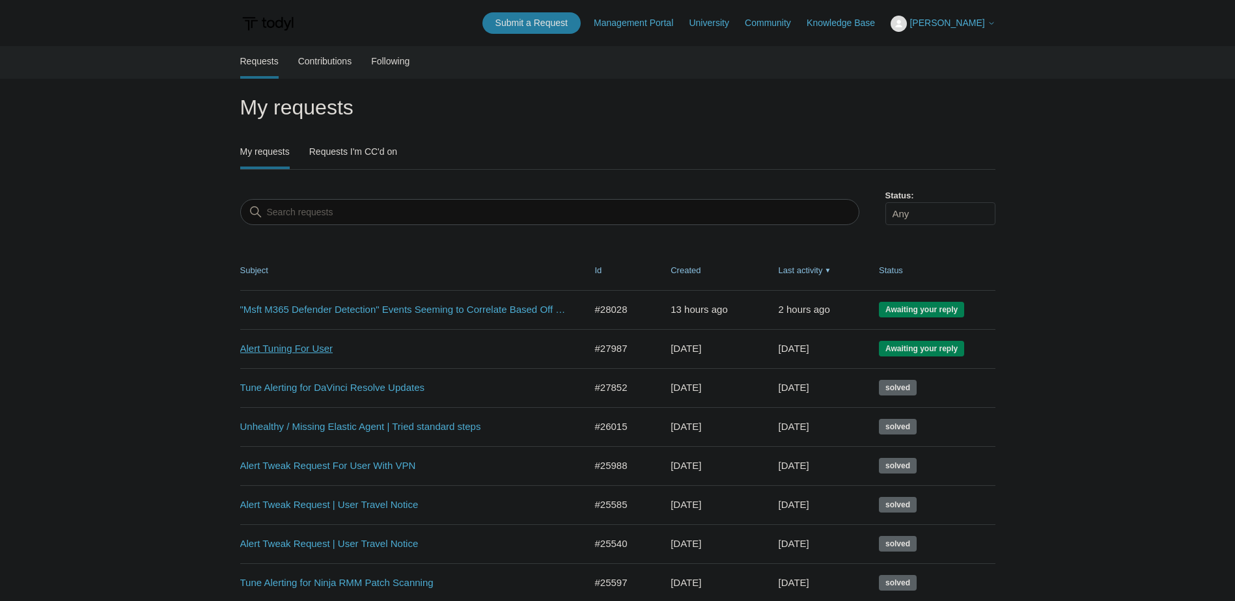
click at [272, 353] on link "Alert Tuning For User" at bounding box center [402, 349] width 325 height 15
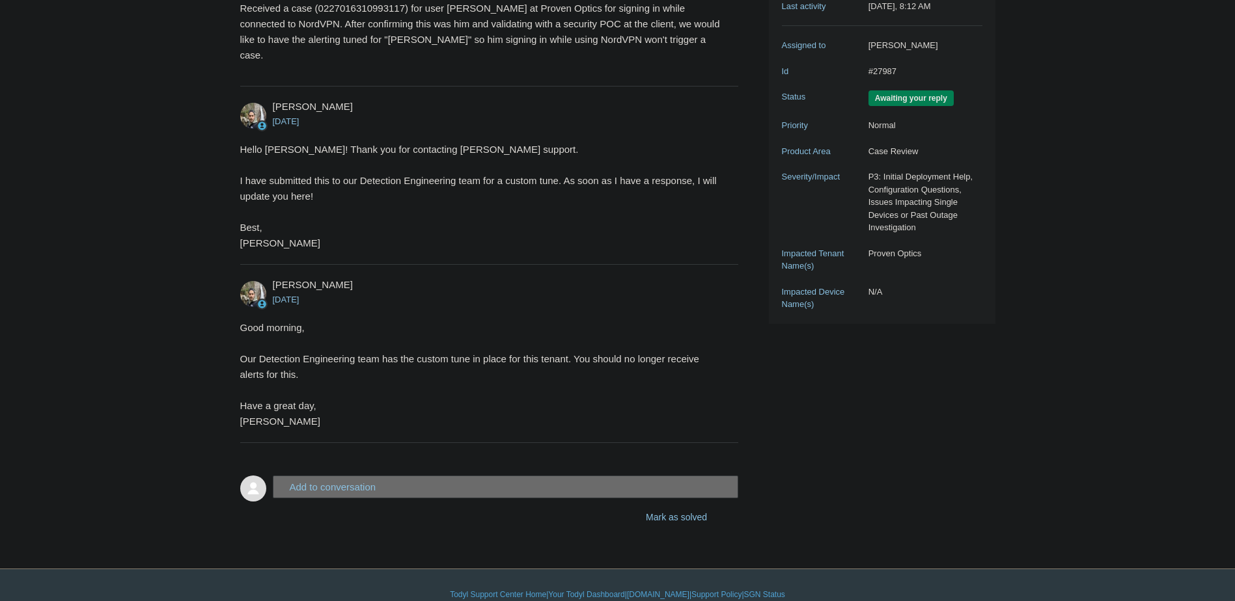
scroll to position [256, 0]
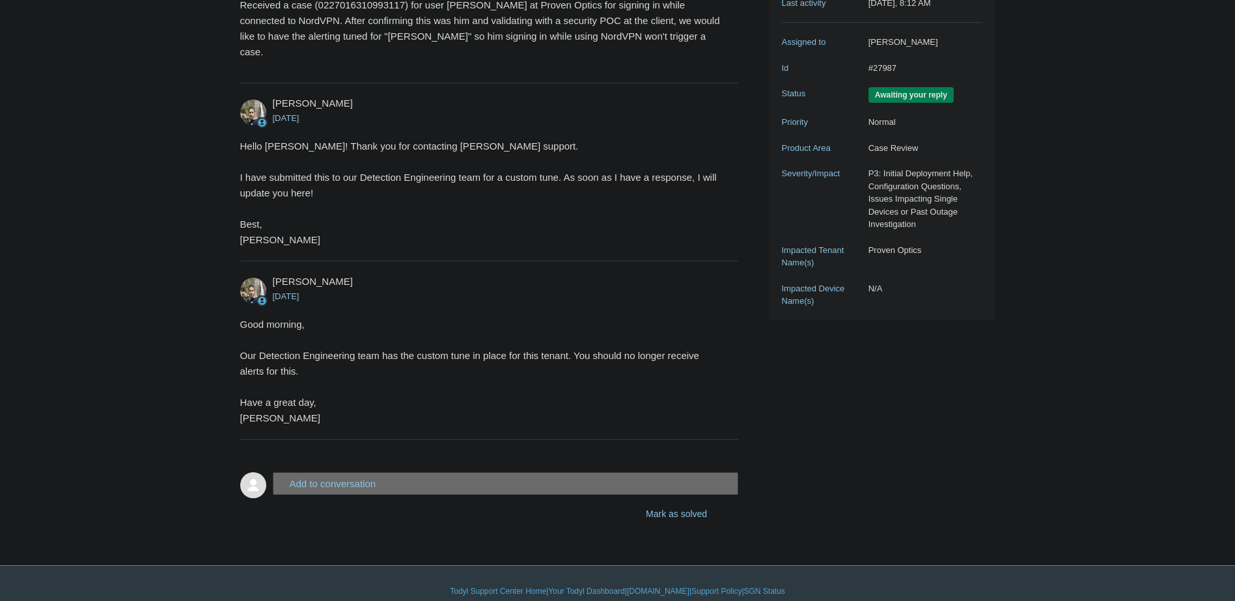
click at [157, 344] on main "Requests Contributions Following Todyl Support Center My activities Alert Tunin…" at bounding box center [617, 158] width 1235 height 736
click at [454, 473] on button "Add to conversation" at bounding box center [506, 484] width 466 height 23
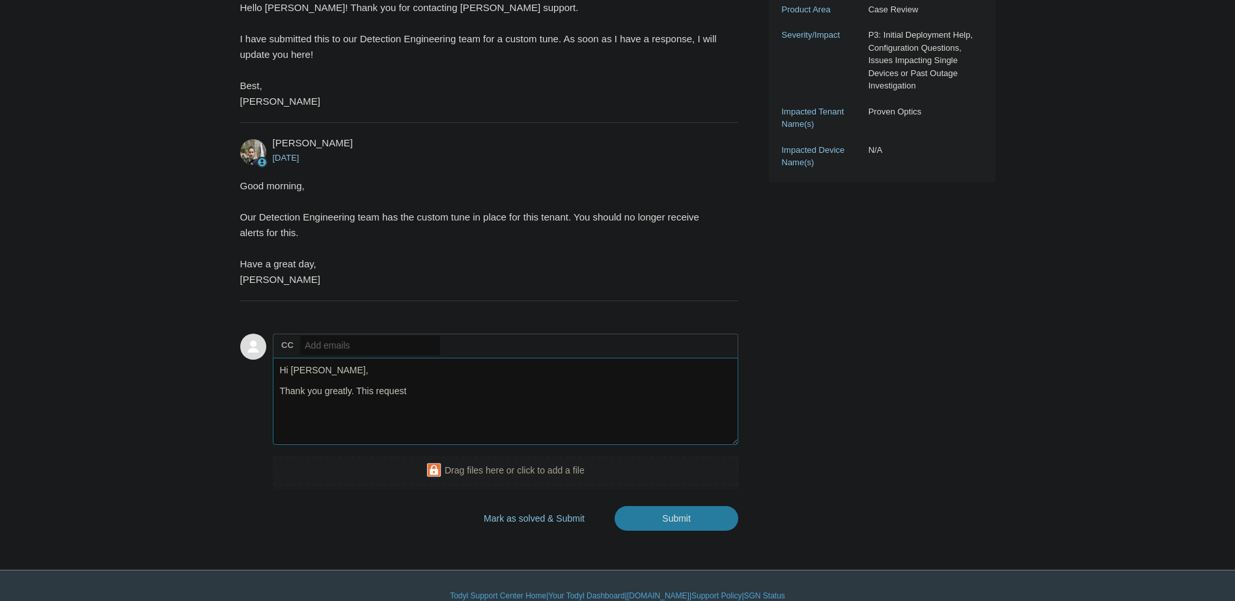
scroll to position [399, 0]
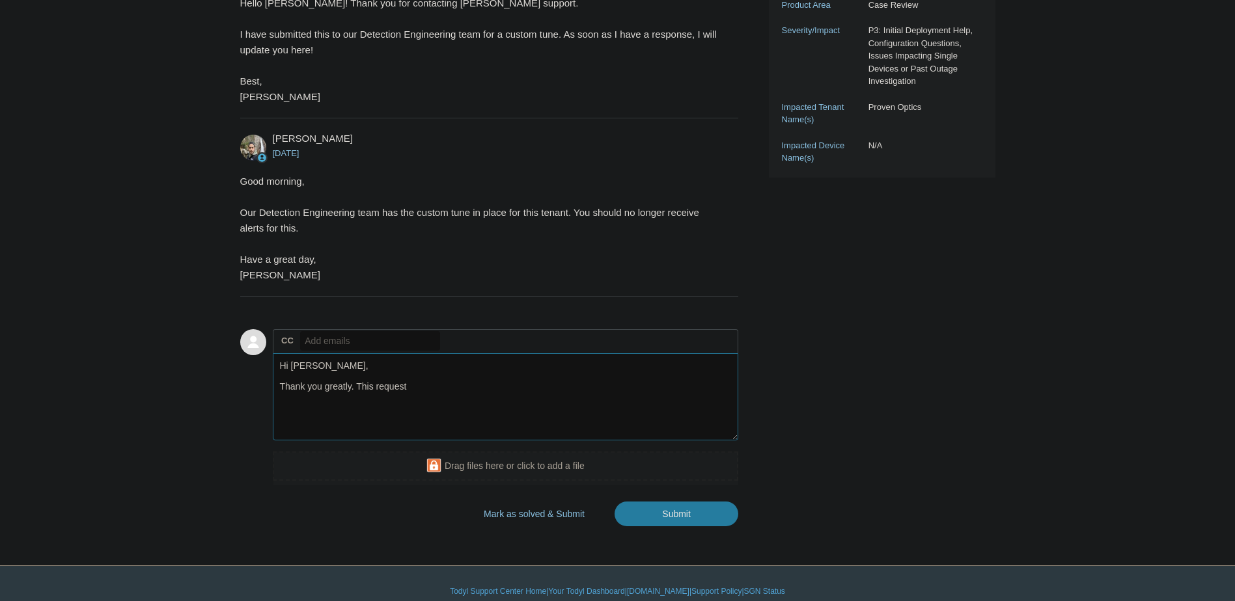
drag, startPoint x: 396, startPoint y: 372, endPoint x: 359, endPoint y: 373, distance: 37.8
click at [359, 373] on textarea "Hi Michael, Thank you greatly. This request" at bounding box center [506, 397] width 466 height 88
type textarea "Hi Michael, Thank you greatly. I will go ahead and mark this as resolved. Thank…"
click at [672, 502] on input "Submit" at bounding box center [676, 515] width 124 height 26
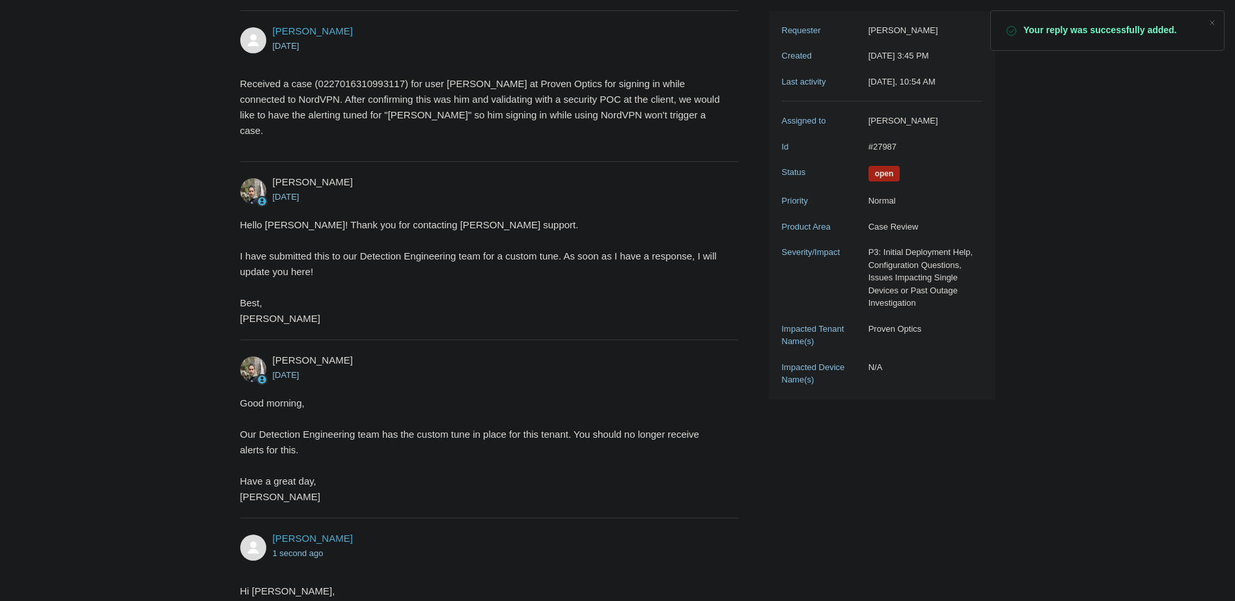
scroll to position [385, 0]
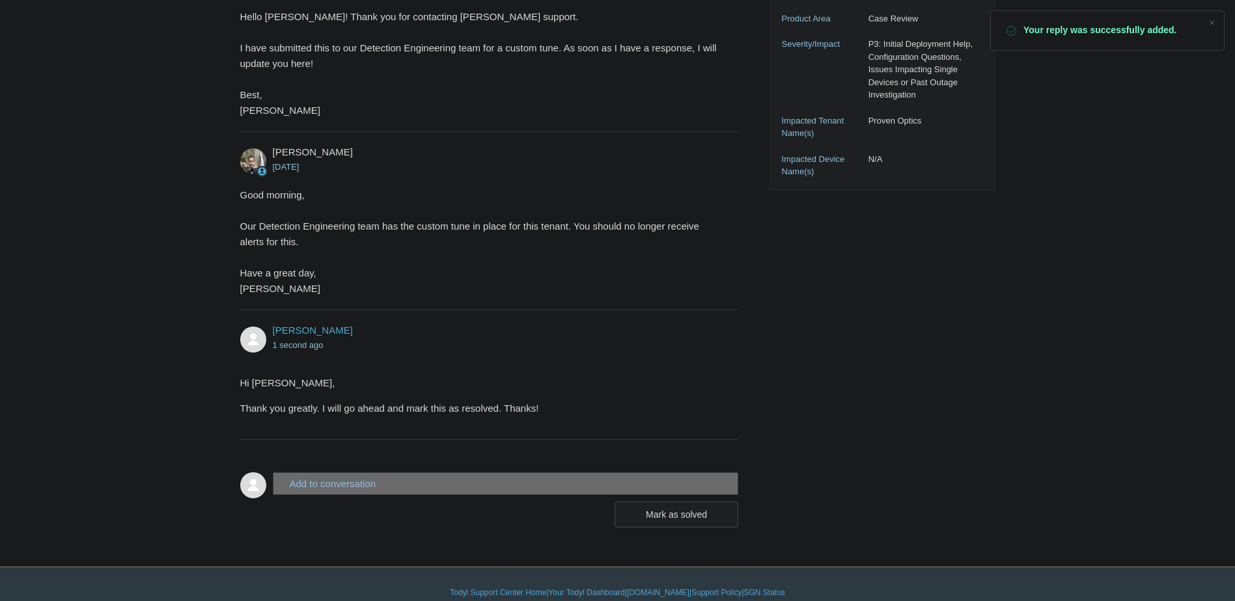
click at [673, 502] on button "Mark as solved" at bounding box center [676, 515] width 124 height 26
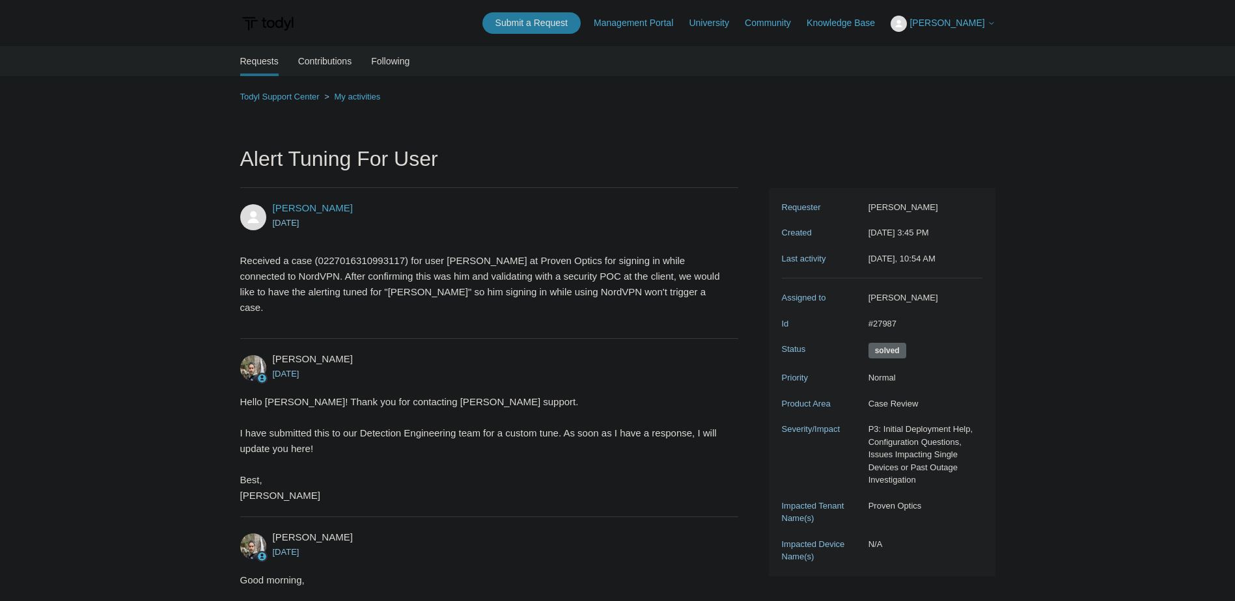
click at [995, 15] on body "Skip to main content Submit a Request Management Portal University Community Kn…" at bounding box center [617, 489] width 1235 height 978
click at [982, 21] on span "[PERSON_NAME]" at bounding box center [946, 23] width 75 height 10
click at [968, 50] on link "My Support Requests" at bounding box center [954, 51] width 127 height 23
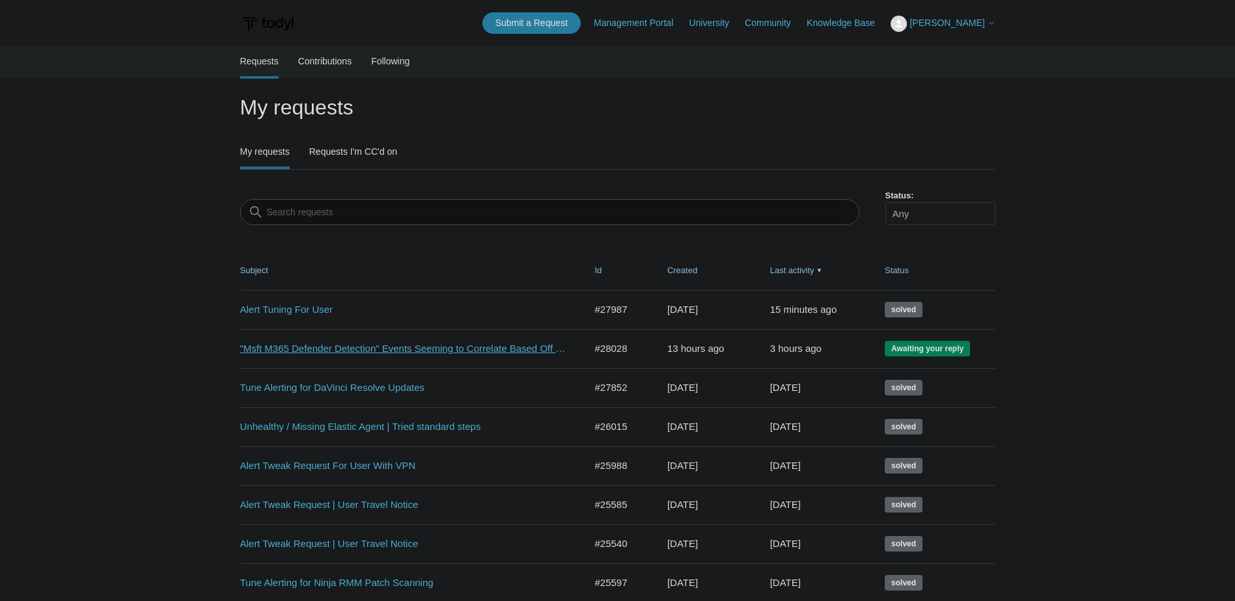
click at [488, 352] on link ""Msft M365 Defender Detection" Events Seeming to Correlate Based Off Day" at bounding box center [402, 349] width 325 height 15
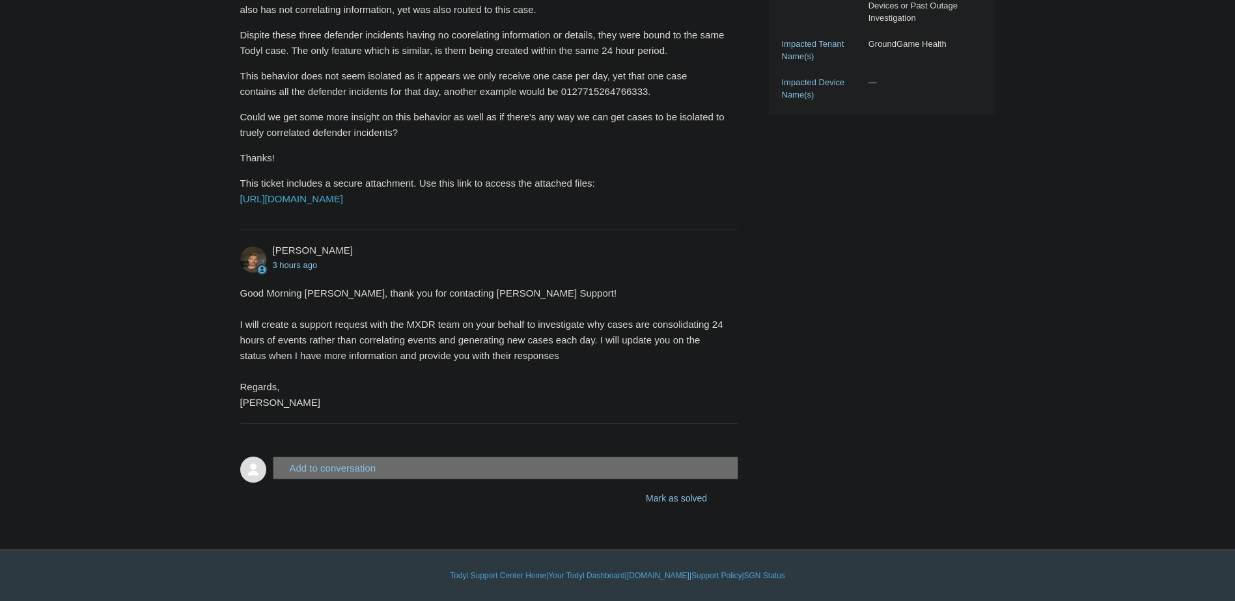
scroll to position [521, 0]
click at [254, 266] on img at bounding box center [253, 260] width 26 height 26
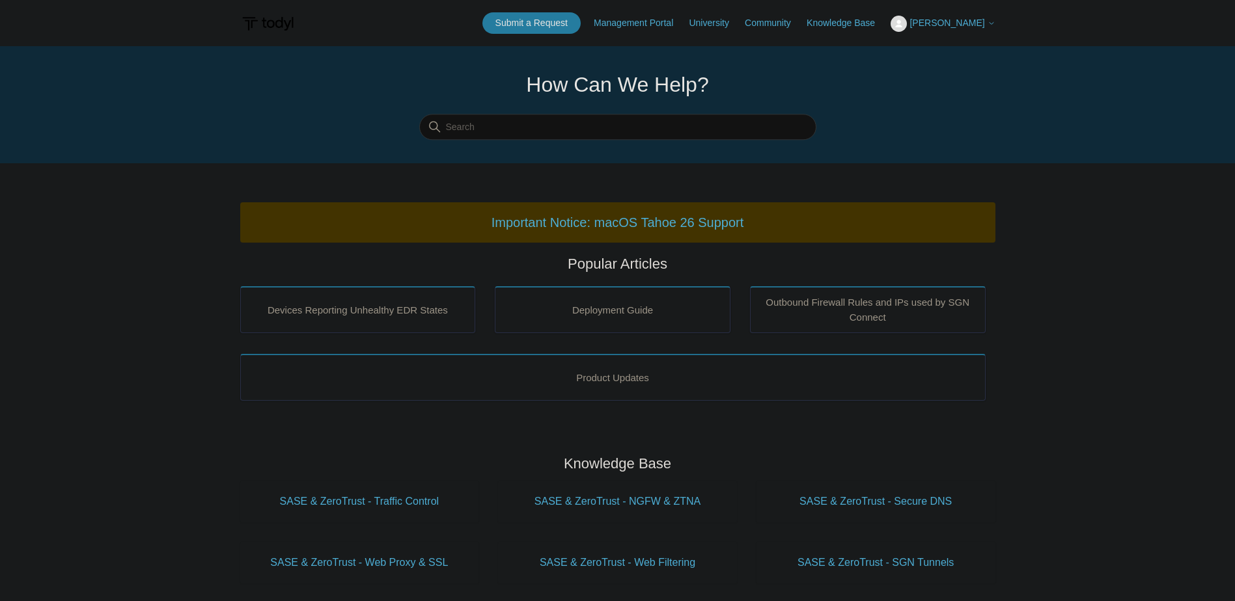
click at [954, 26] on span "[PERSON_NAME]" at bounding box center [946, 23] width 75 height 10
click at [948, 52] on link "My Support Requests" at bounding box center [954, 51] width 127 height 23
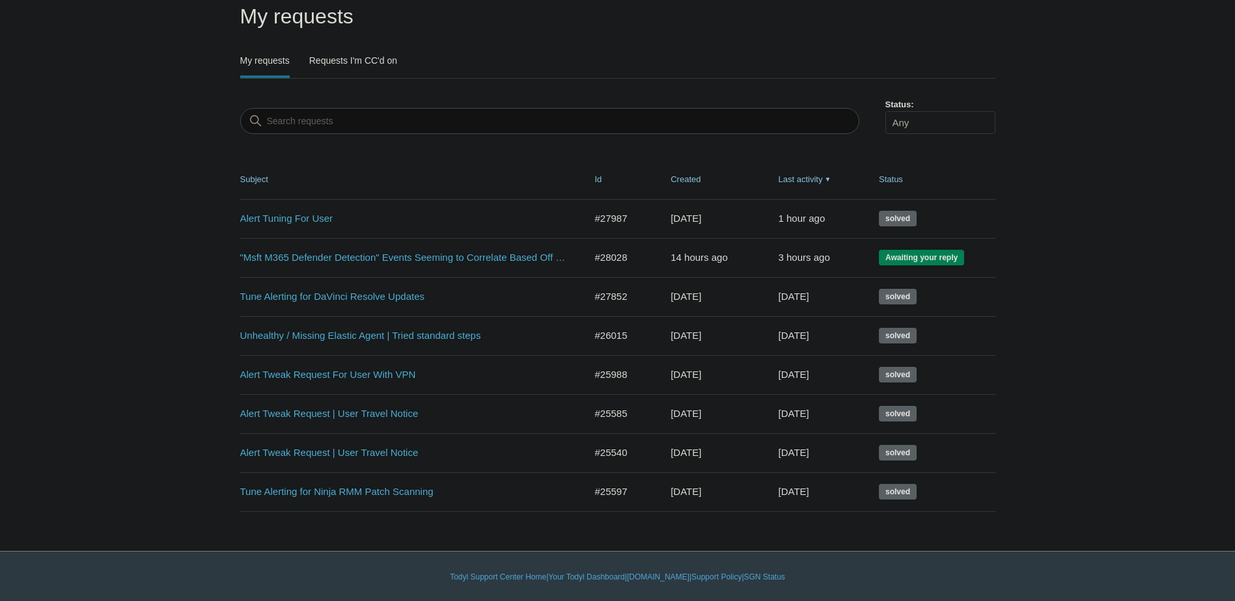
scroll to position [92, 0]
click at [400, 256] on link ""Msft M365 Defender Detection" Events Seeming to Correlate Based Off Day" at bounding box center [402, 256] width 325 height 15
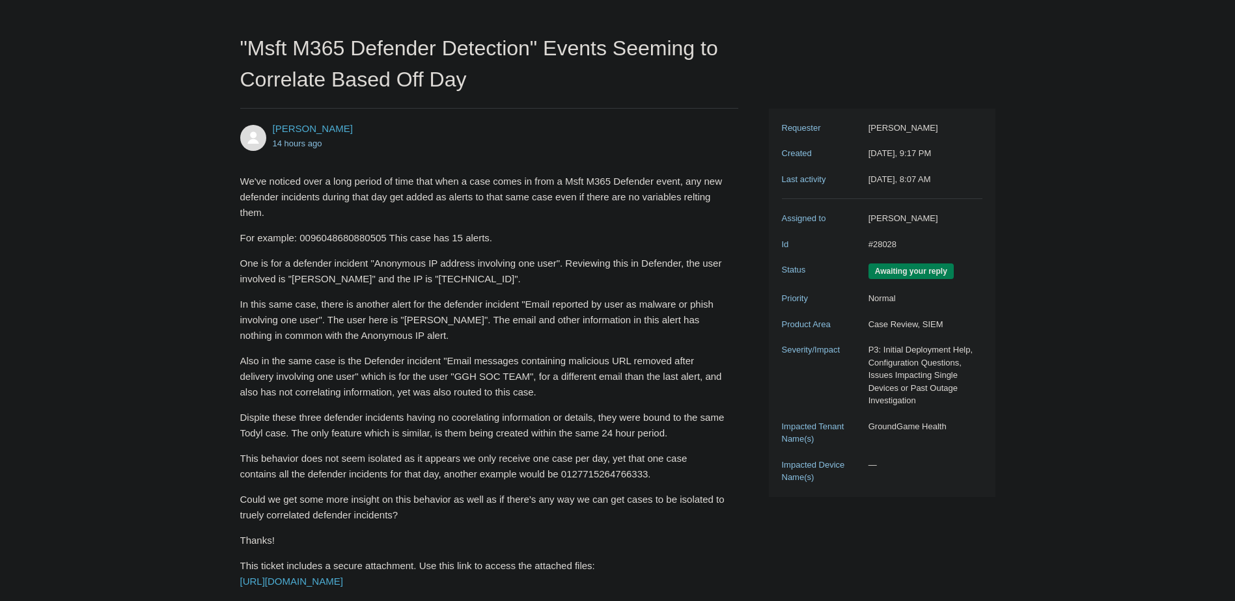
scroll to position [134, 0]
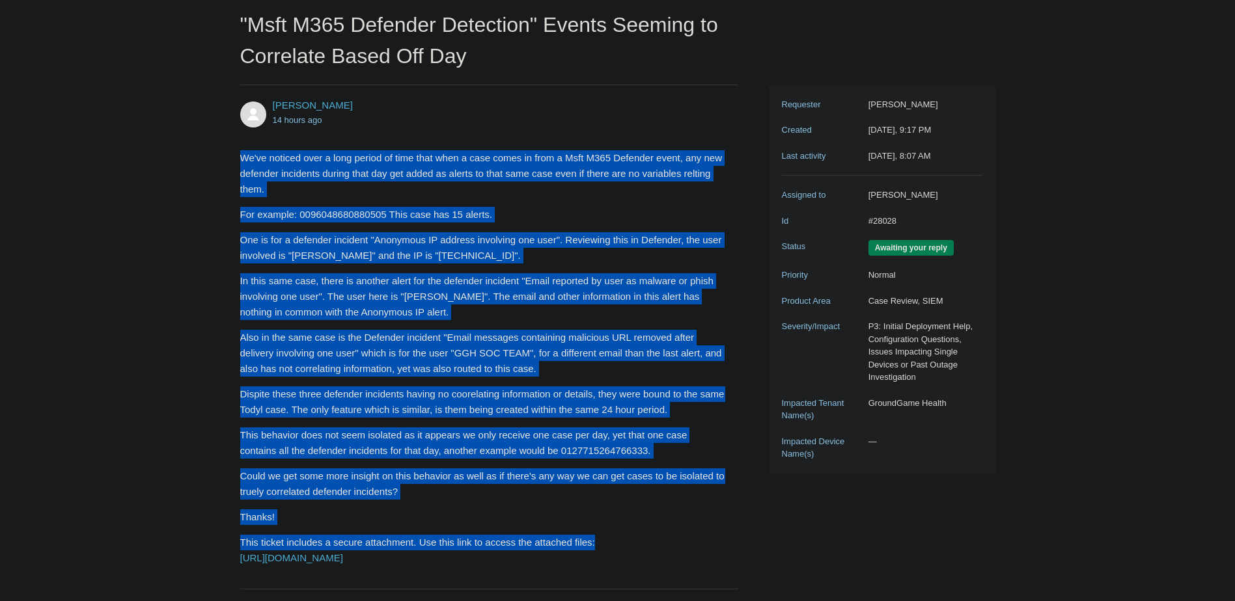
drag, startPoint x: 240, startPoint y: 147, endPoint x: 763, endPoint y: 551, distance: 660.8
click at [763, 551] on div "[PERSON_NAME] 14 hours ago We've noticed over a long period of time that when a…" at bounding box center [617, 477] width 755 height 785
click at [420, 467] on div "We've noticed over a long period of time that when a case comes in from a Msft …" at bounding box center [483, 358] width 486 height 416
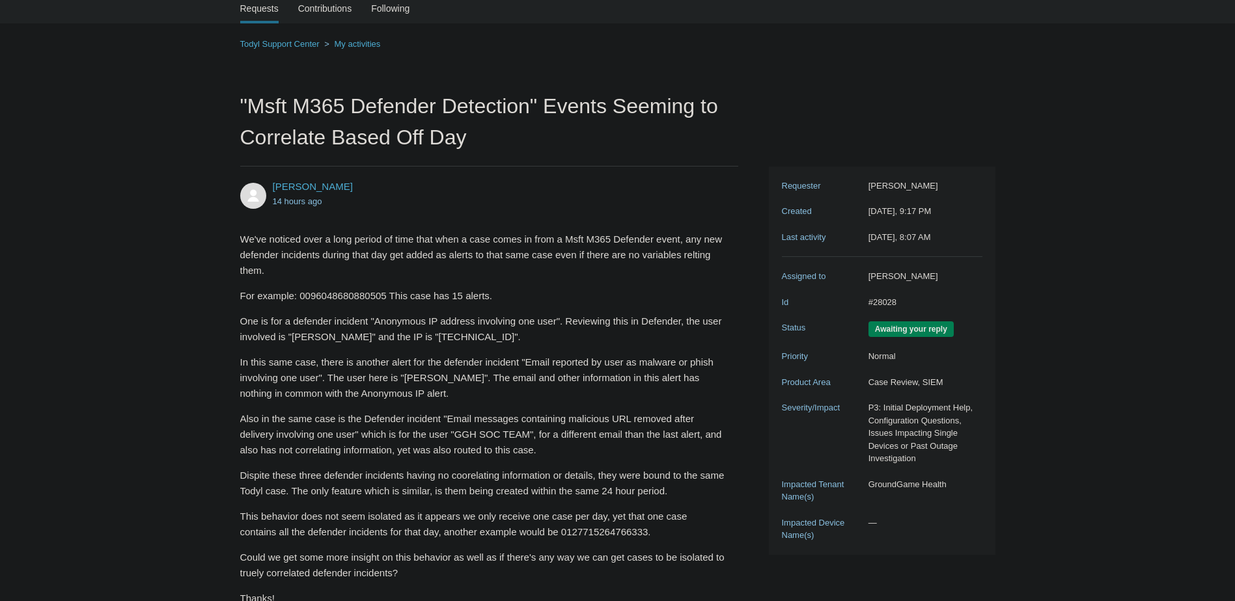
scroll to position [199, 0]
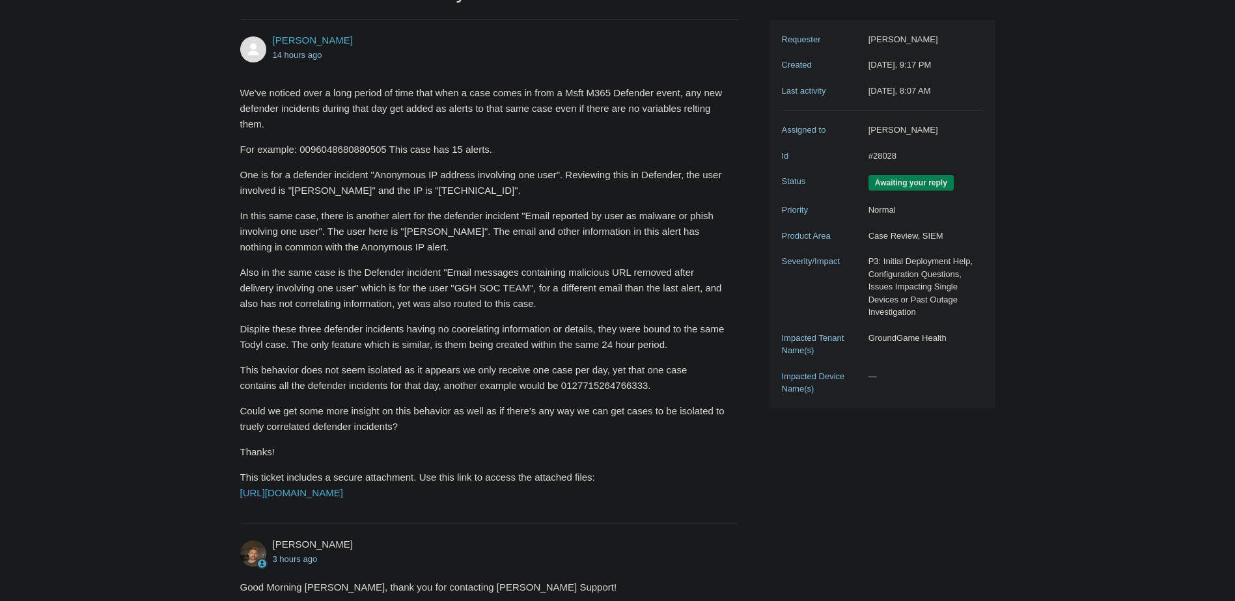
drag, startPoint x: 937, startPoint y: 66, endPoint x: 890, endPoint y: 66, distance: 46.9
click at [890, 66] on dd "[DATE], 9:17 PM" at bounding box center [922, 65] width 120 height 13
drag, startPoint x: 890, startPoint y: 66, endPoint x: 834, endPoint y: 70, distance: 55.5
click at [834, 70] on dt "Created" at bounding box center [822, 65] width 80 height 13
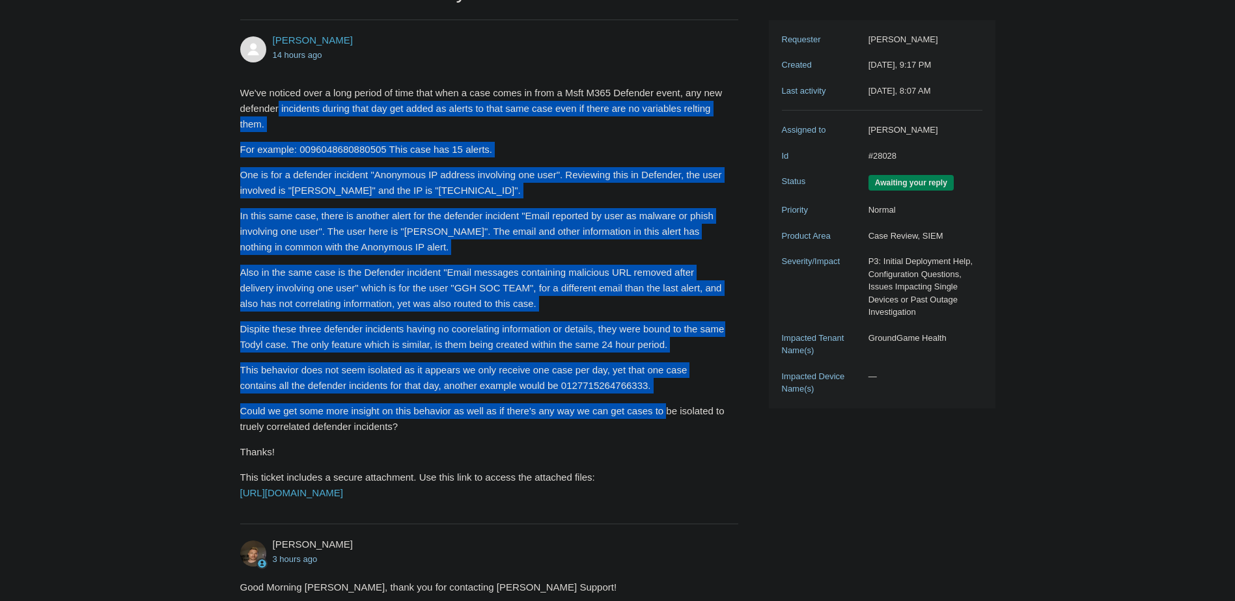
drag, startPoint x: 278, startPoint y: 116, endPoint x: 773, endPoint y: 450, distance: 597.7
click at [773, 450] on div "[PERSON_NAME] 14 hours ago We've noticed over a long period of time that when a…" at bounding box center [617, 412] width 755 height 785
drag, startPoint x: 773, startPoint y: 450, endPoint x: 290, endPoint y: 303, distance: 505.7
click at [290, 303] on p "Also in the same case is the Defender incident "Email messages containing malic…" at bounding box center [483, 288] width 486 height 47
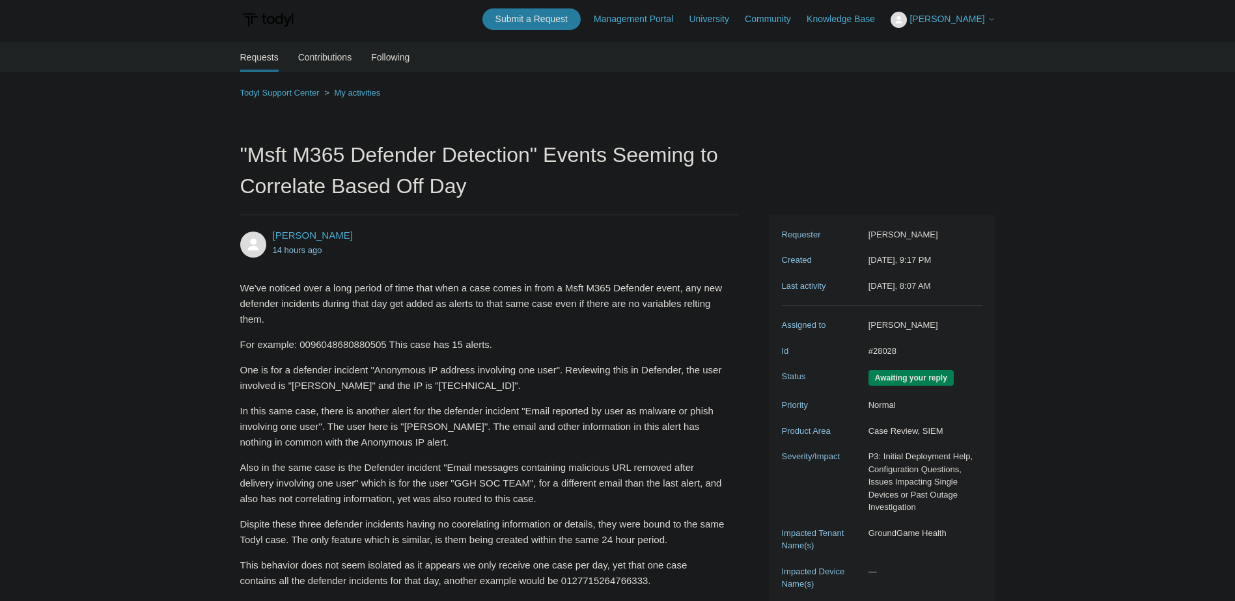
scroll to position [0, 0]
